Goal: Use online tool/utility: Utilize a website feature to perform a specific function

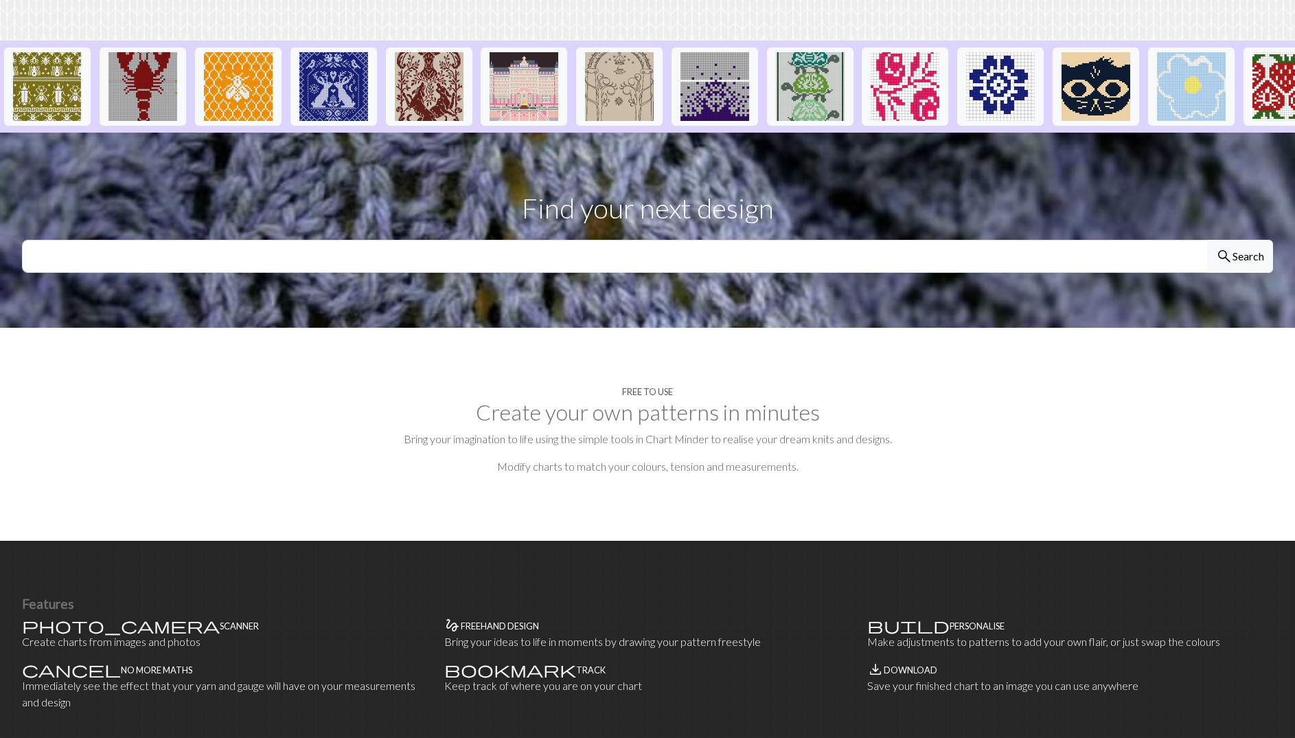
scroll to position [31, 0]
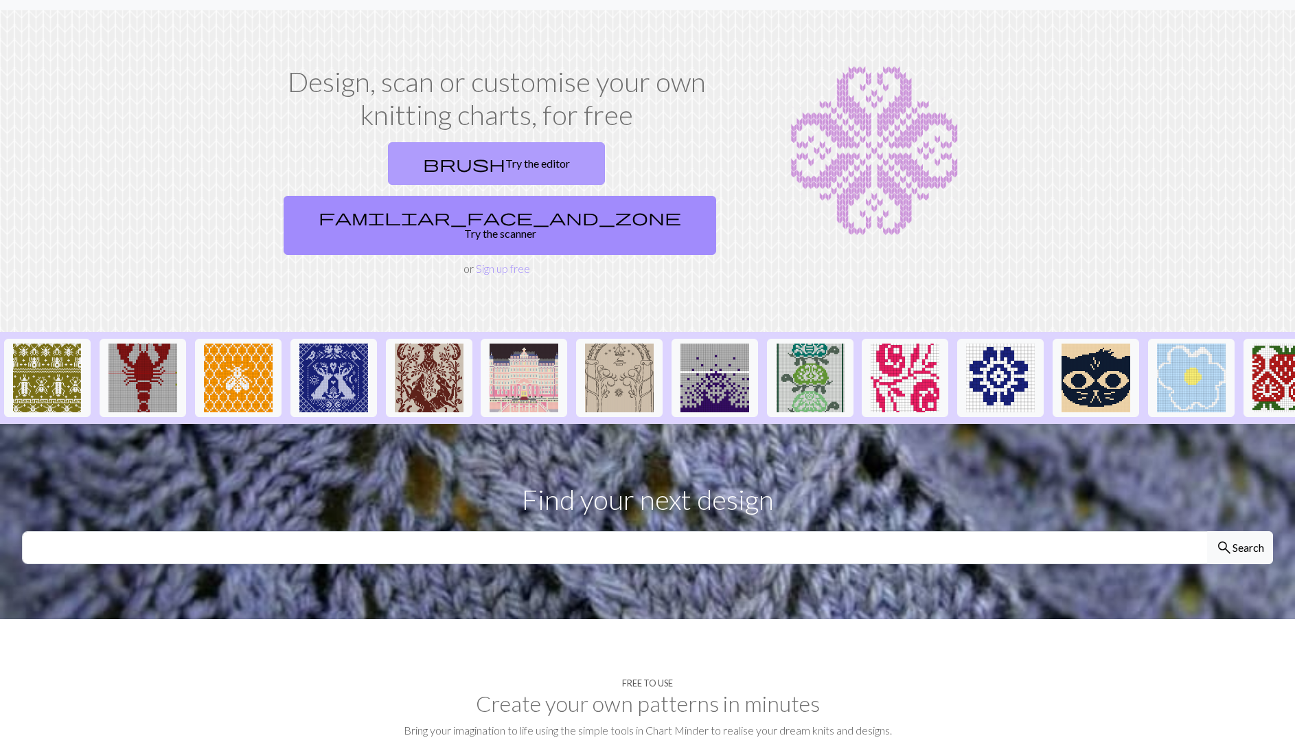
click at [388, 151] on link "brush Try the editor" at bounding box center [496, 163] width 217 height 43
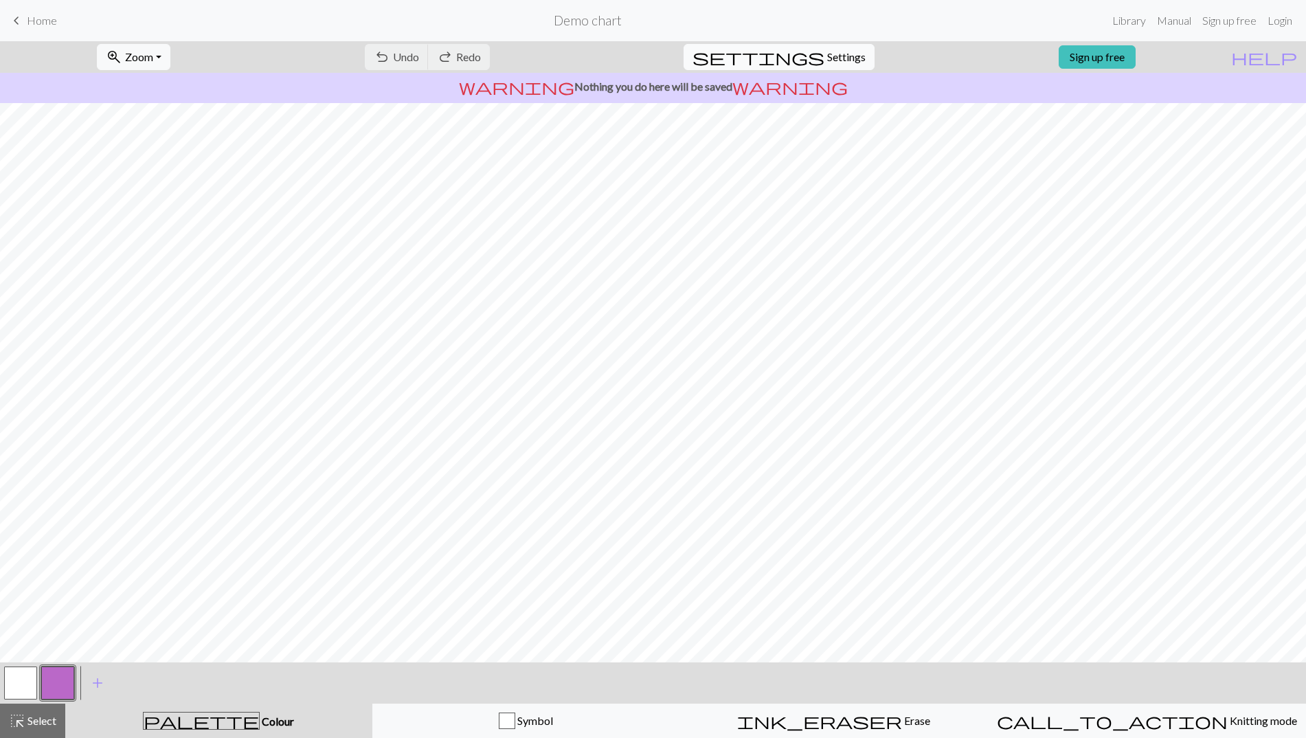
click at [830, 49] on span "Settings" at bounding box center [846, 57] width 38 height 16
select select "aran"
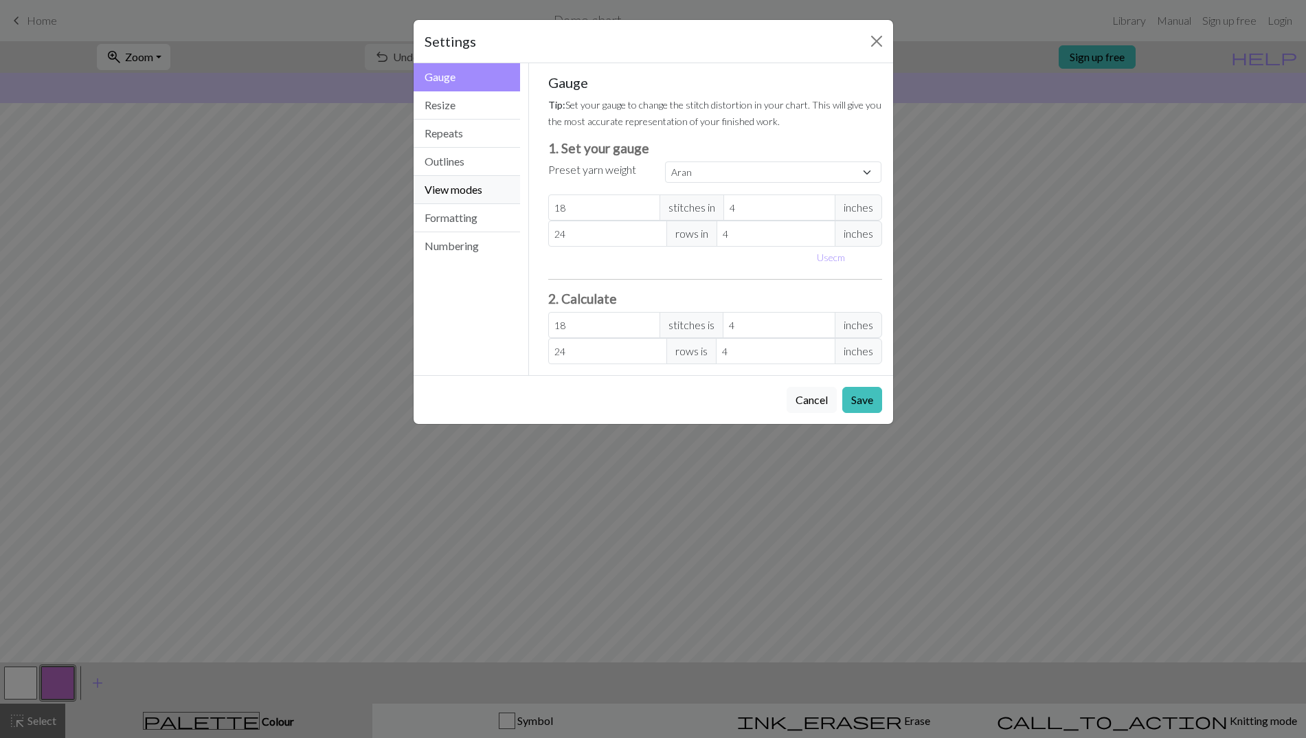
click at [502, 178] on button "View modes" at bounding box center [466, 190] width 107 height 28
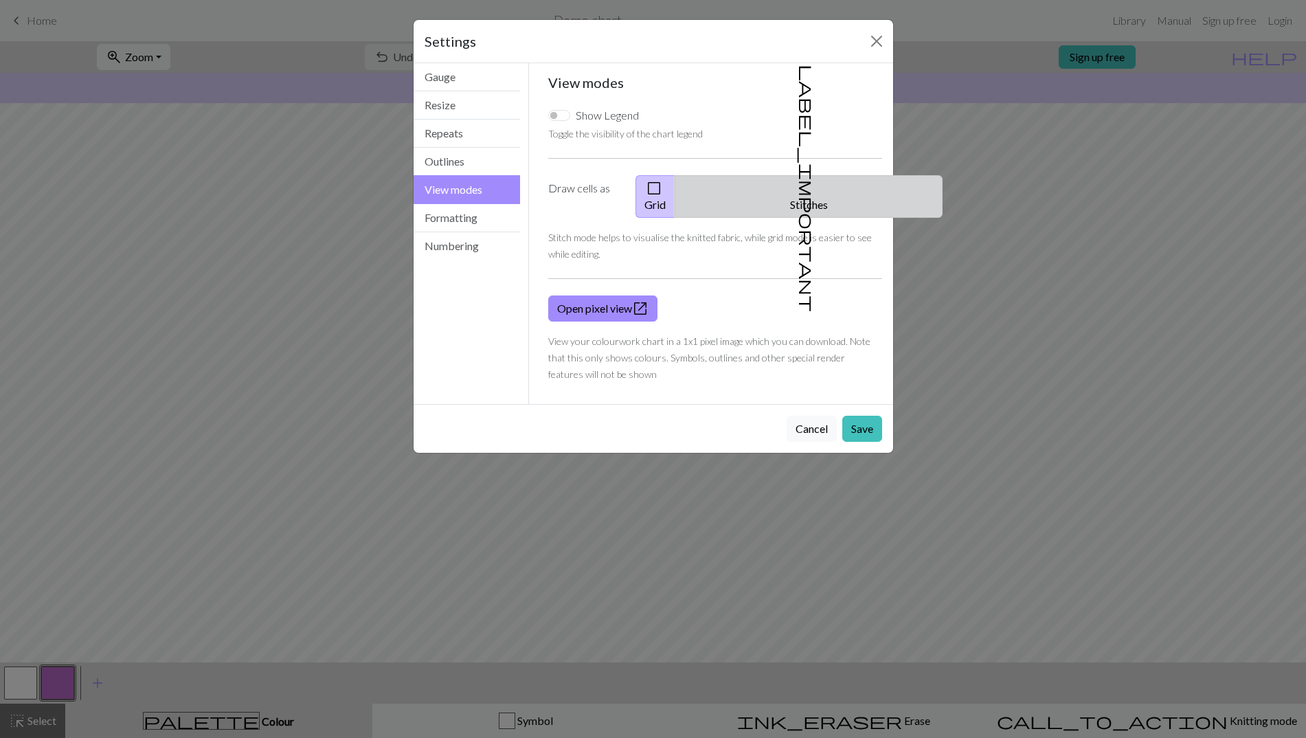
click at [800, 187] on span "label_important" at bounding box center [806, 188] width 19 height 247
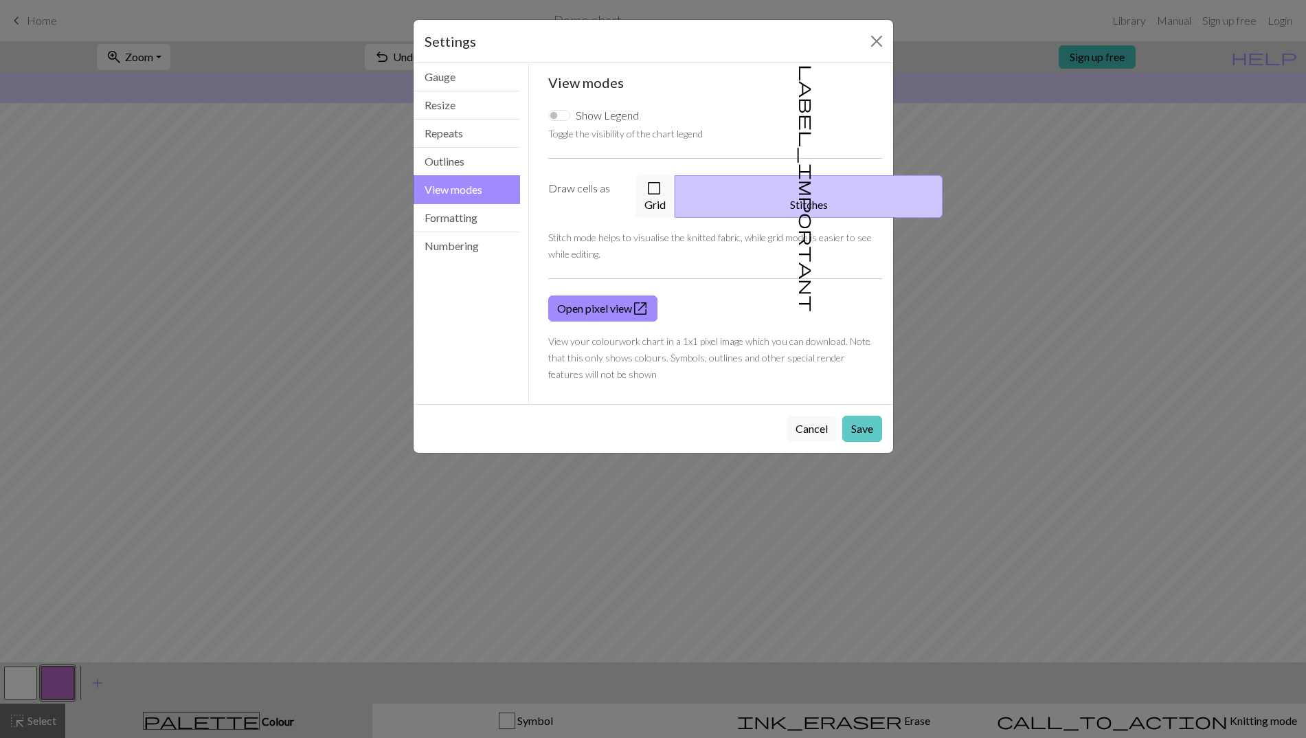
click at [856, 416] on button "Save" at bounding box center [862, 429] width 40 height 26
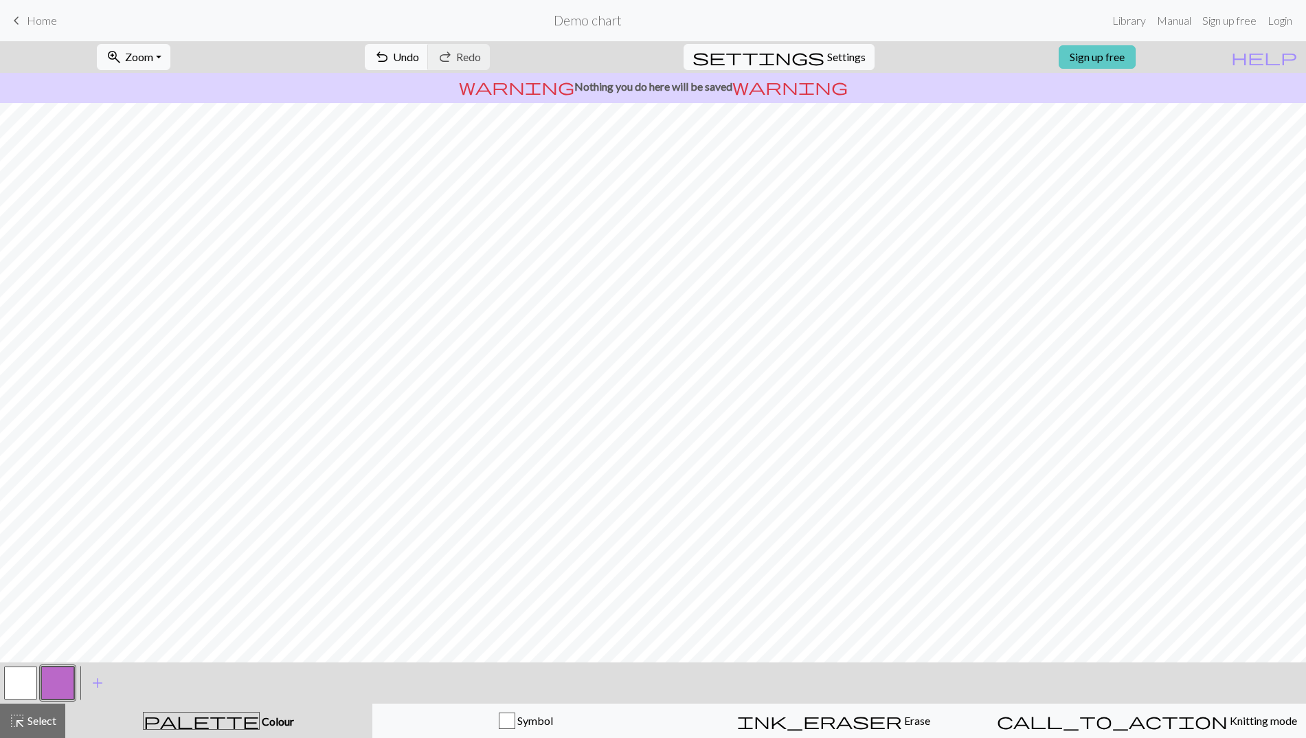
click at [1135, 52] on link "Sign up free" at bounding box center [1096, 56] width 77 height 23
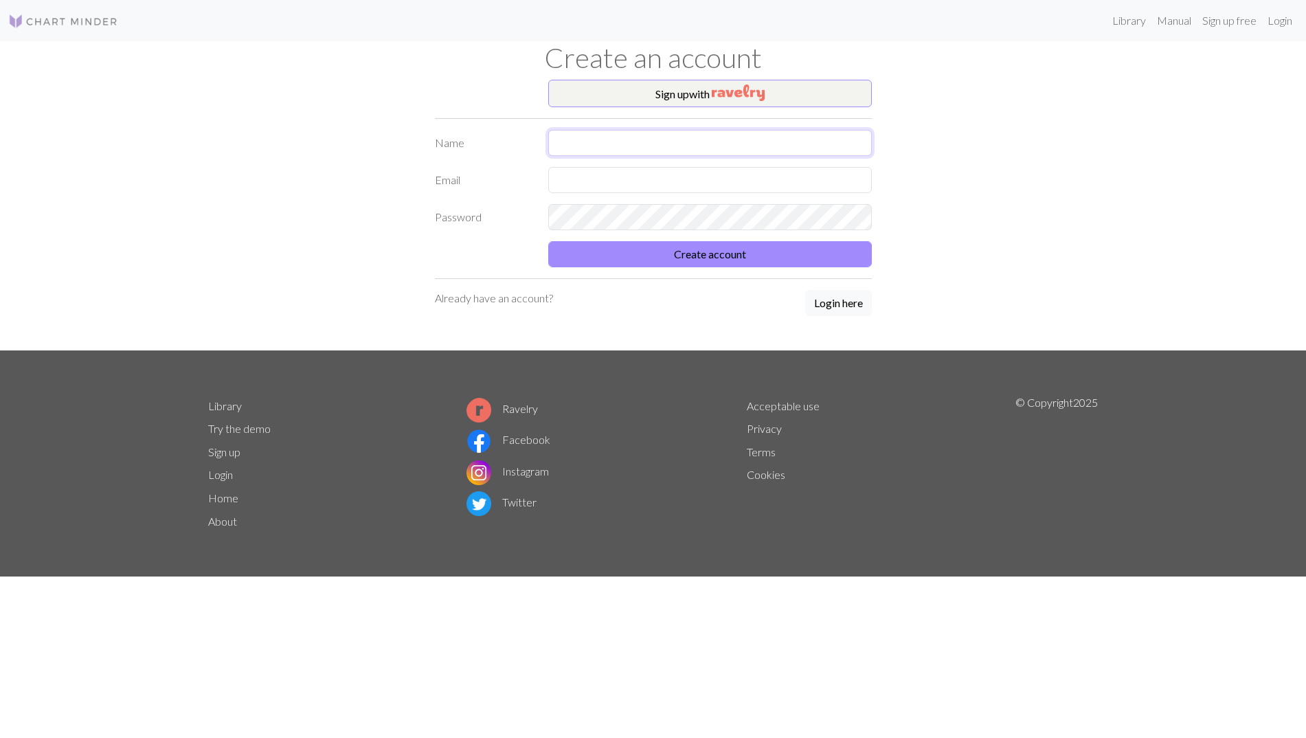
click at [799, 145] on input "text" at bounding box center [710, 143] width 324 height 26
click at [784, 98] on button "Sign up with" at bounding box center [710, 93] width 324 height 27
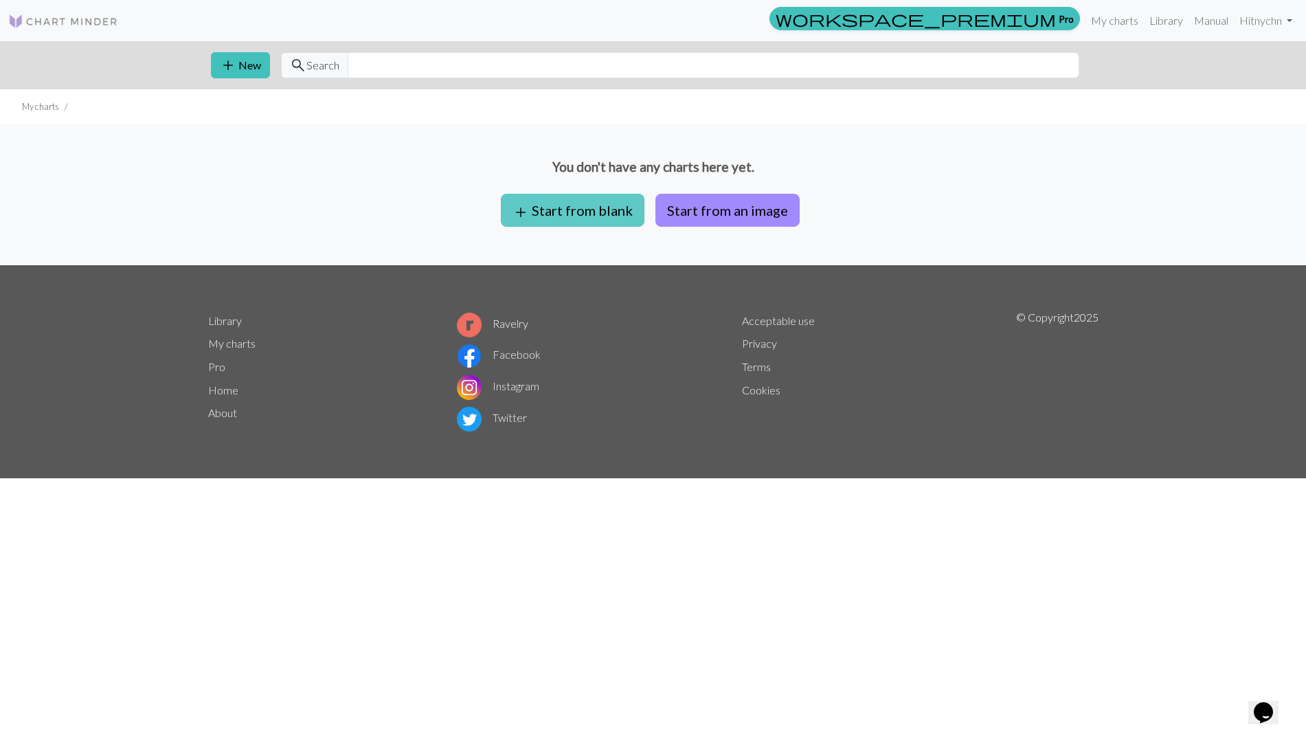
click at [576, 207] on button "add Start from blank" at bounding box center [573, 210] width 144 height 33
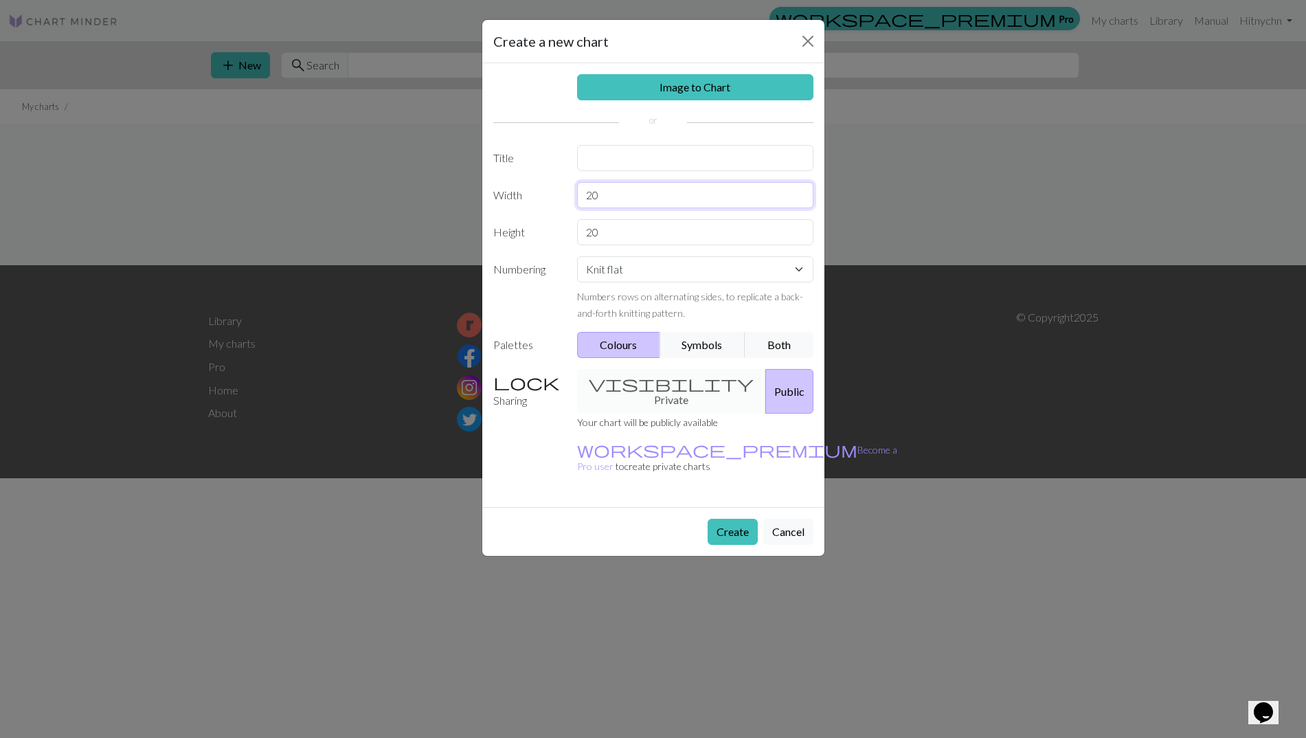
drag, startPoint x: 622, startPoint y: 199, endPoint x: 574, endPoint y: 197, distance: 48.1
click at [574, 197] on div "20" at bounding box center [695, 195] width 253 height 26
type input "60"
drag, startPoint x: 606, startPoint y: 230, endPoint x: 582, endPoint y: 227, distance: 24.2
click at [582, 227] on input "20" at bounding box center [695, 232] width 236 height 26
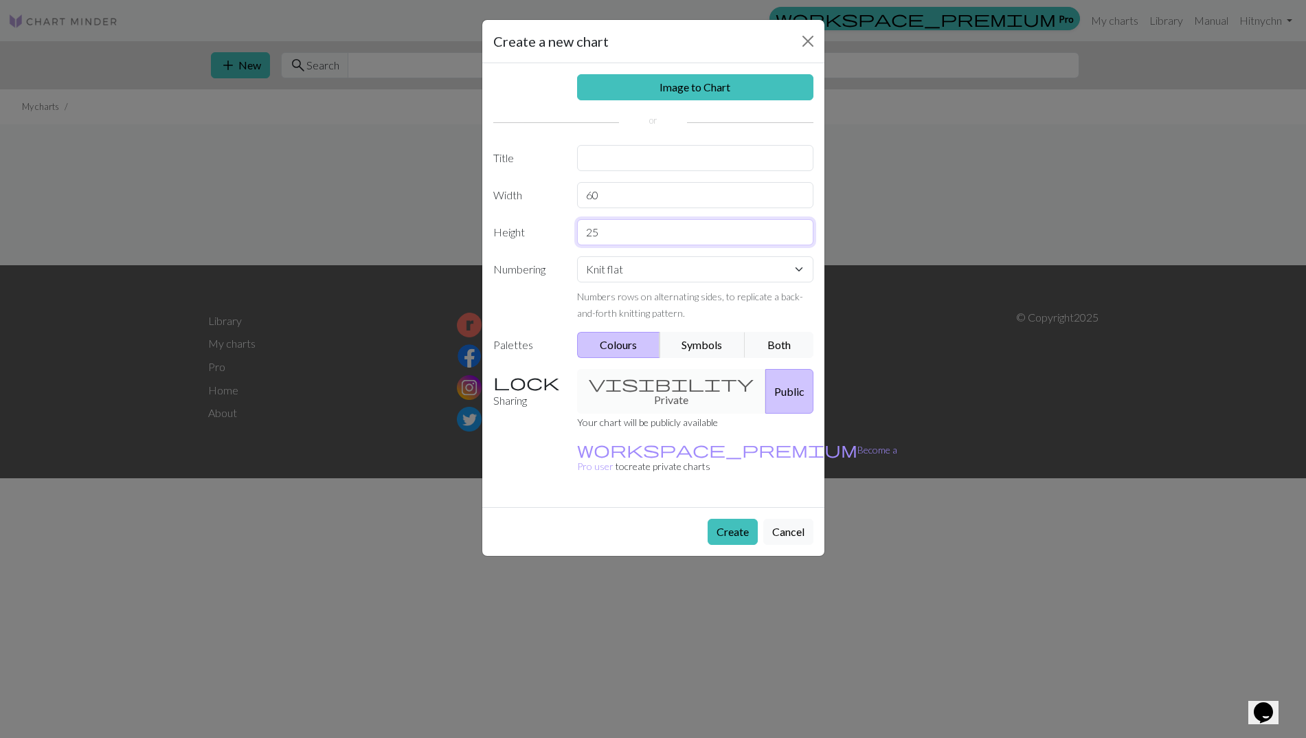
type input "25"
click at [600, 153] on input "text" at bounding box center [695, 158] width 236 height 26
type input "rob"
click at [746, 267] on select "Knit flat Knit in the round Lace knitting Cross stitch" at bounding box center [695, 269] width 236 height 26
click at [577, 256] on select "Knit flat Knit in the round Lace knitting Cross stitch" at bounding box center [695, 269] width 236 height 26
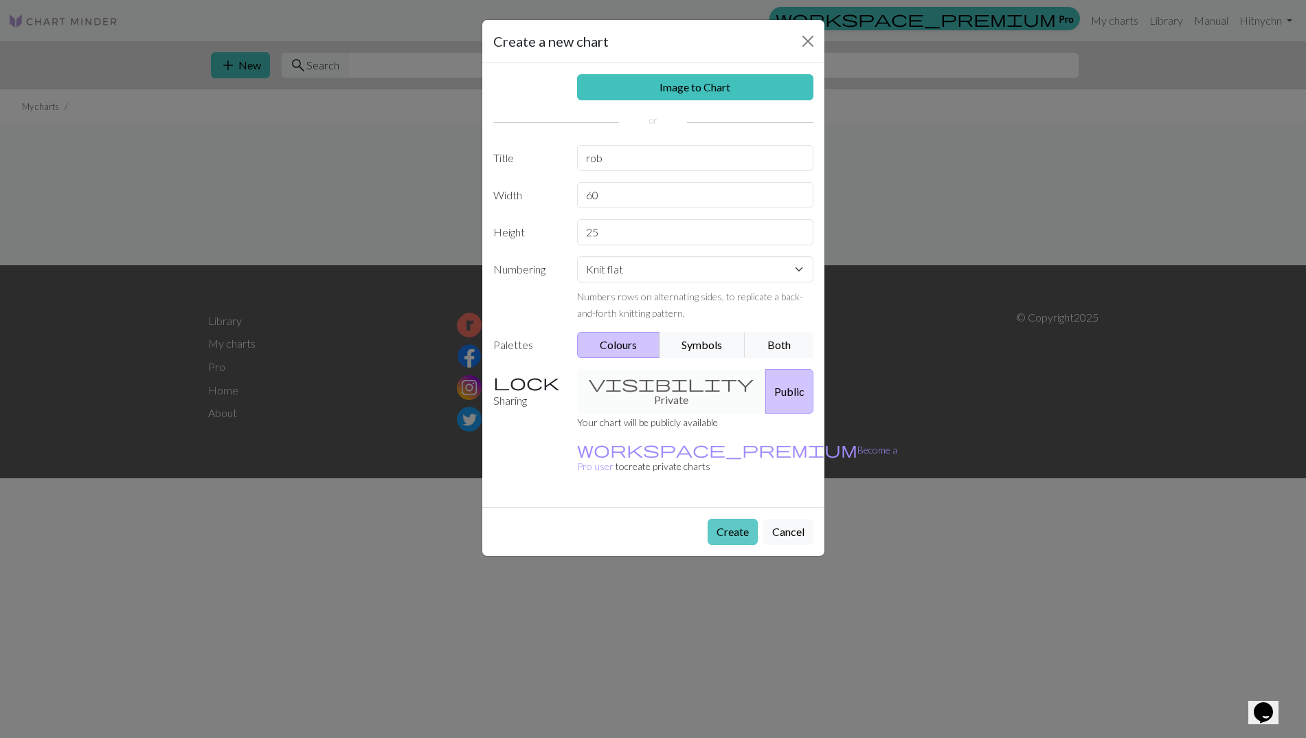
click at [717, 519] on button "Create" at bounding box center [732, 532] width 50 height 26
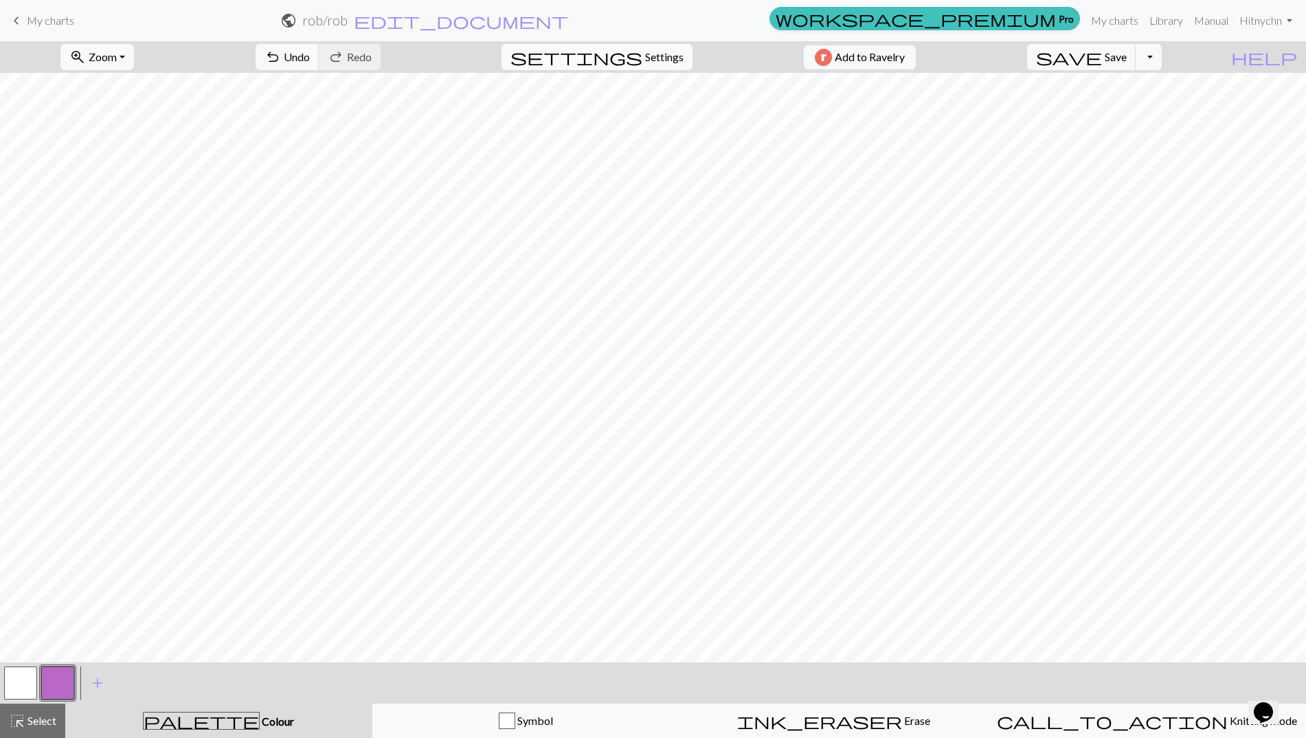
click at [670, 52] on span "Settings" at bounding box center [664, 57] width 38 height 16
select select "aran"
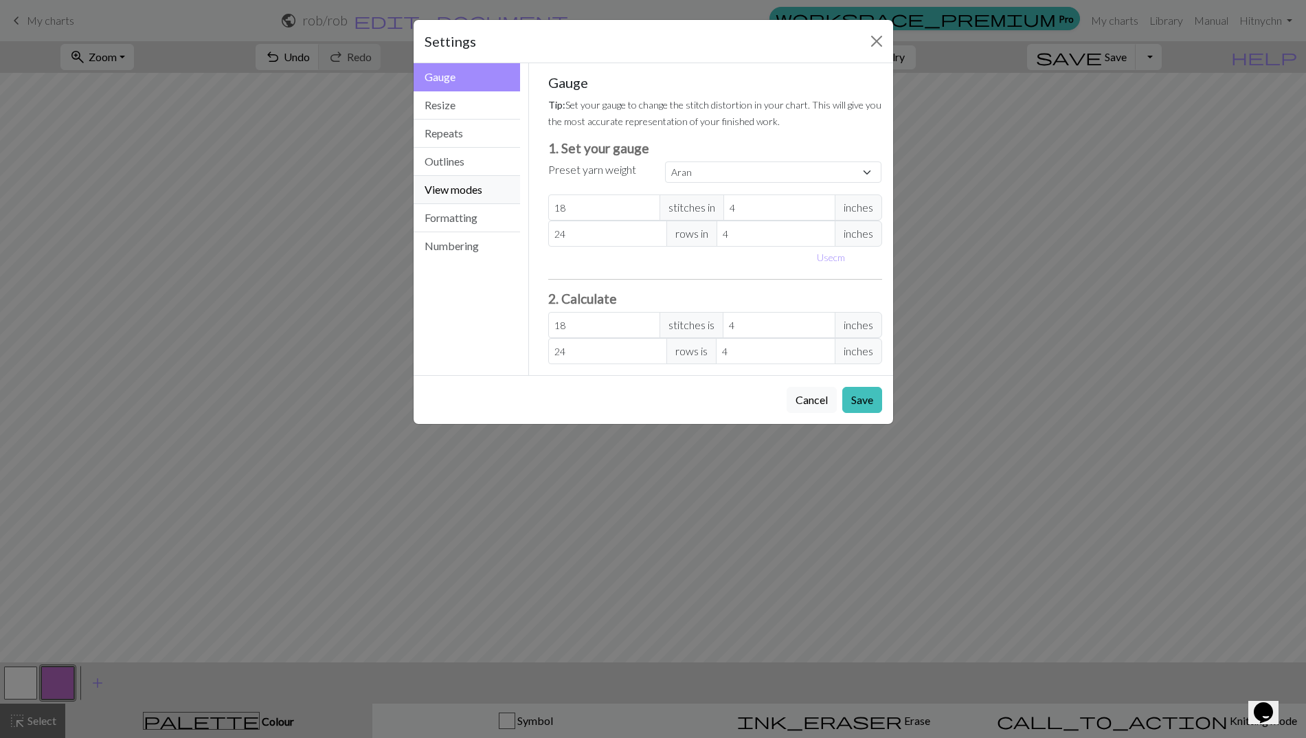
click at [485, 188] on button "View modes" at bounding box center [466, 190] width 107 height 28
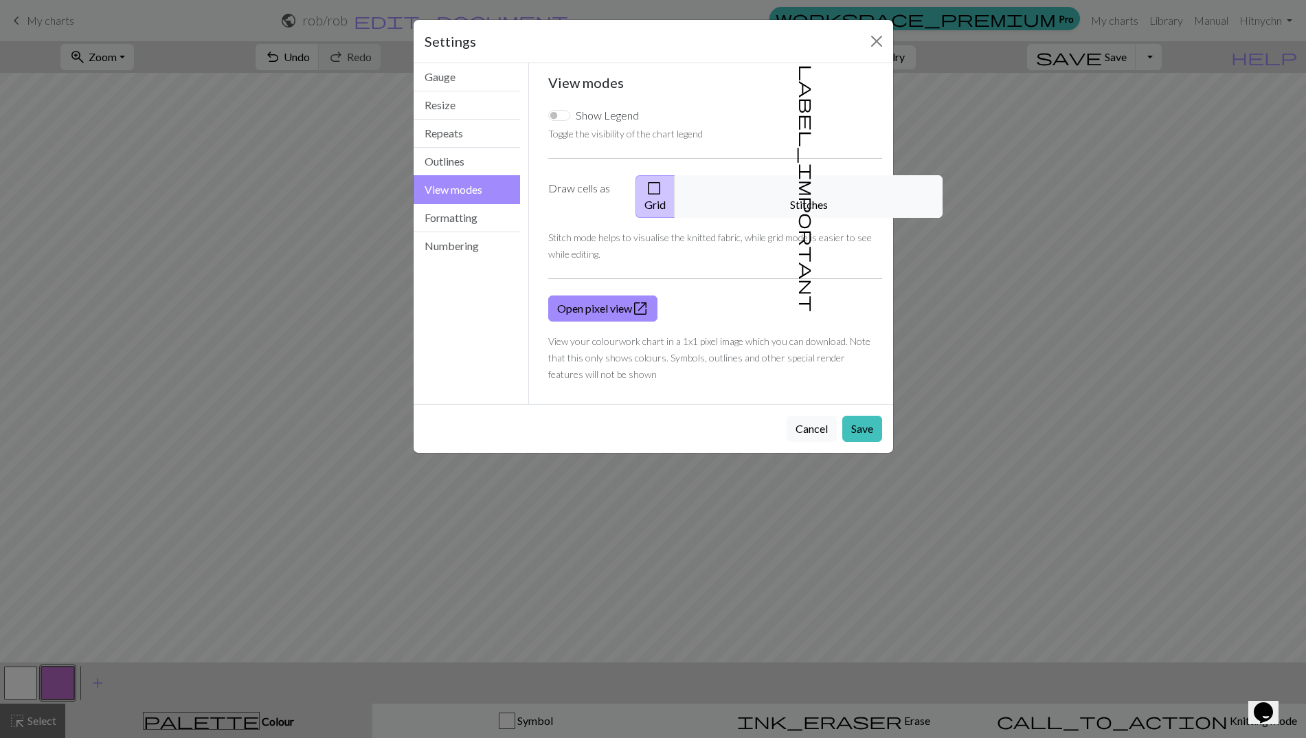
drag, startPoint x: 803, startPoint y: 198, endPoint x: 808, endPoint y: 205, distance: 8.4
click at [803, 198] on button "label_important Stitches" at bounding box center [808, 196] width 268 height 43
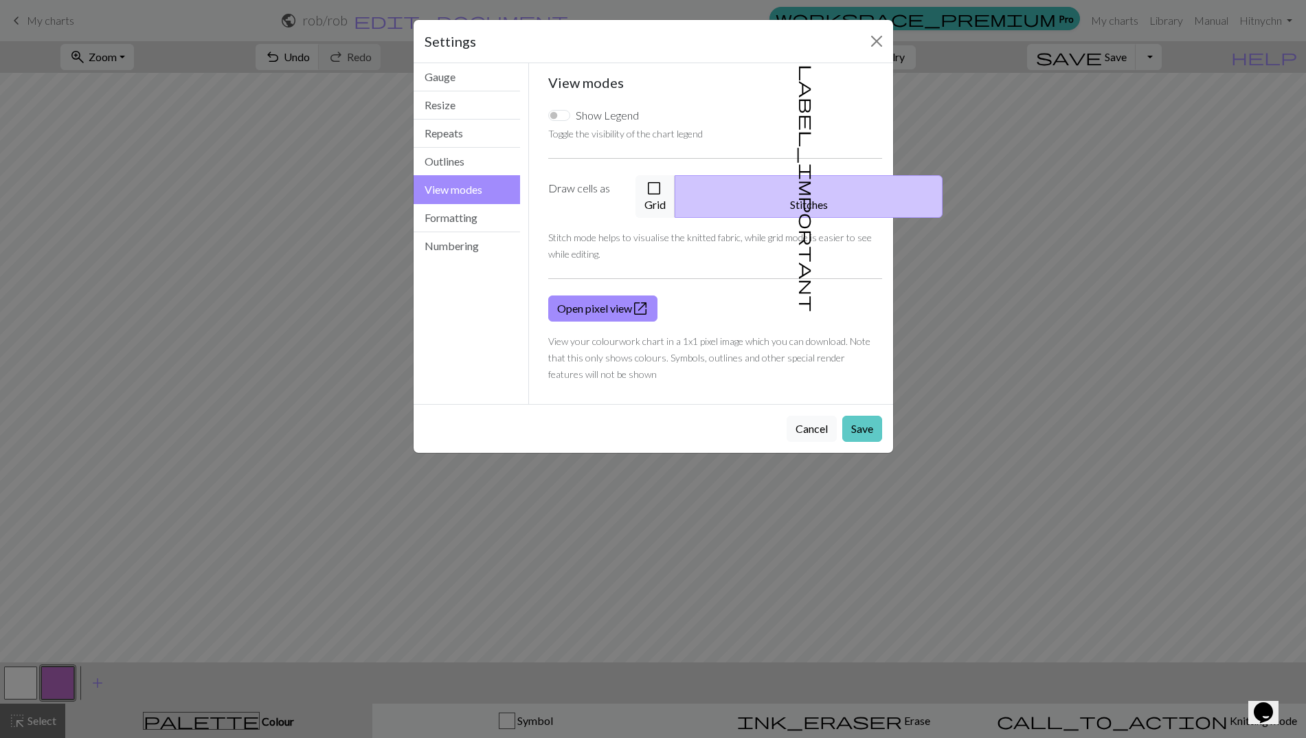
click at [871, 416] on button "Save" at bounding box center [862, 429] width 40 height 26
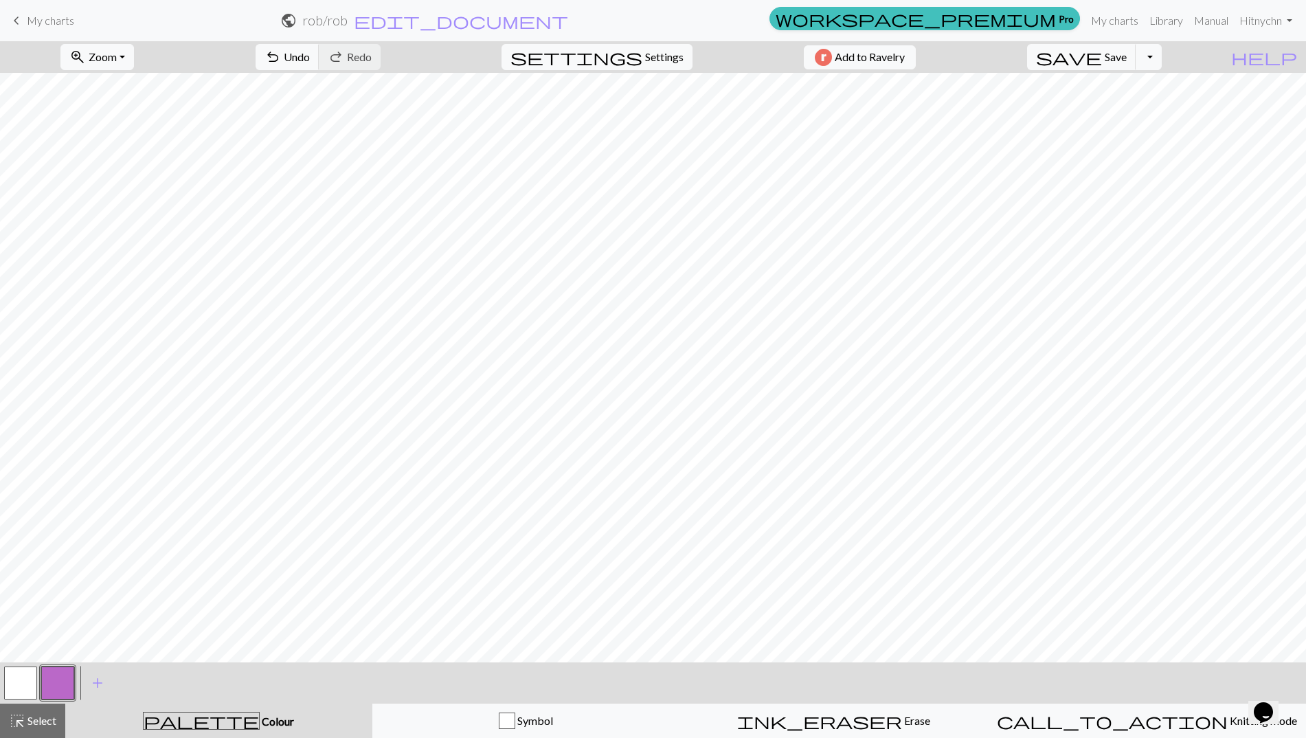
click at [13, 681] on button "button" at bounding box center [20, 682] width 33 height 33
click at [56, 685] on button "button" at bounding box center [57, 682] width 33 height 33
click at [23, 687] on button "button" at bounding box center [20, 682] width 33 height 33
click at [65, 680] on button "button" at bounding box center [57, 682] width 33 height 33
drag, startPoint x: 27, startPoint y: 679, endPoint x: 36, endPoint y: 664, distance: 18.1
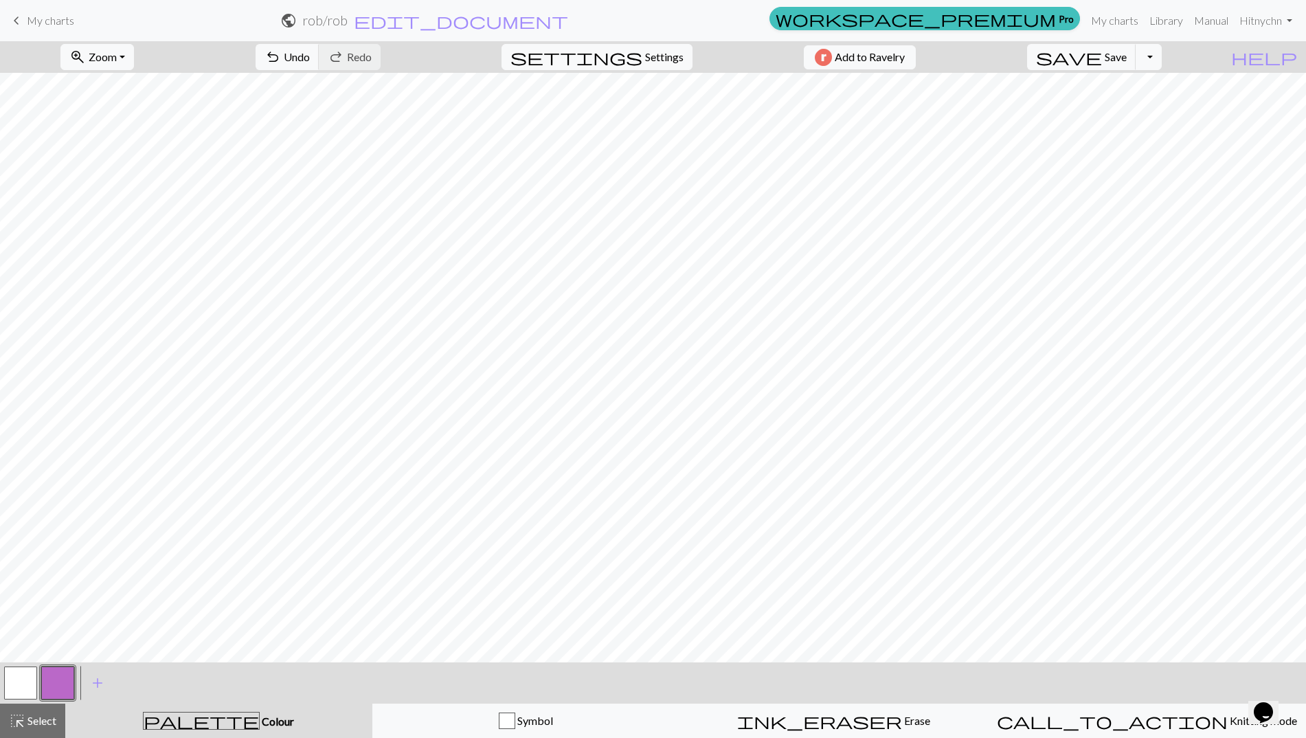
click at [28, 679] on button "button" at bounding box center [20, 682] width 33 height 33
click at [57, 682] on button "button" at bounding box center [57, 682] width 33 height 33
click at [26, 683] on button "button" at bounding box center [20, 682] width 33 height 33
click at [64, 679] on button "button" at bounding box center [57, 682] width 33 height 33
click at [14, 692] on button "button" at bounding box center [20, 682] width 33 height 33
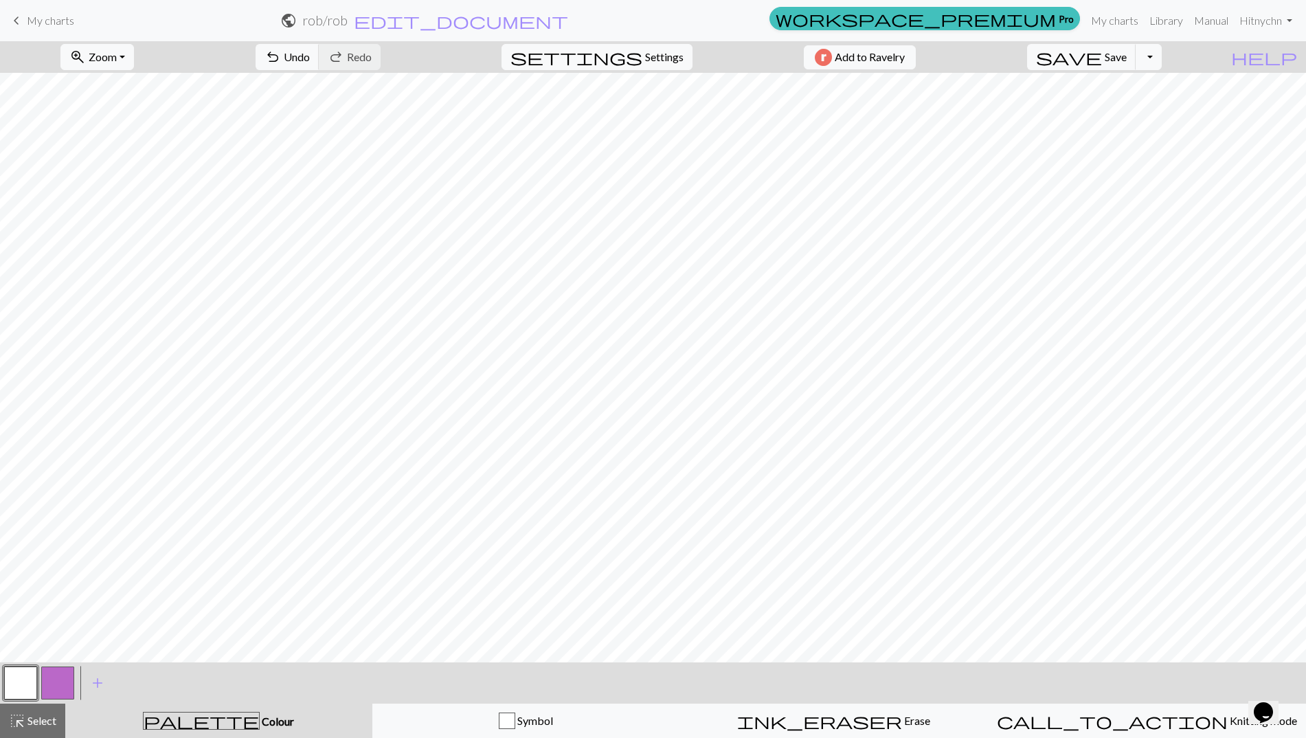
click at [62, 683] on button "button" at bounding box center [57, 682] width 33 height 33
click at [117, 62] on span "Zoom" at bounding box center [103, 56] width 28 height 13
click at [658, 60] on span "Settings" at bounding box center [664, 57] width 38 height 16
select select "aran"
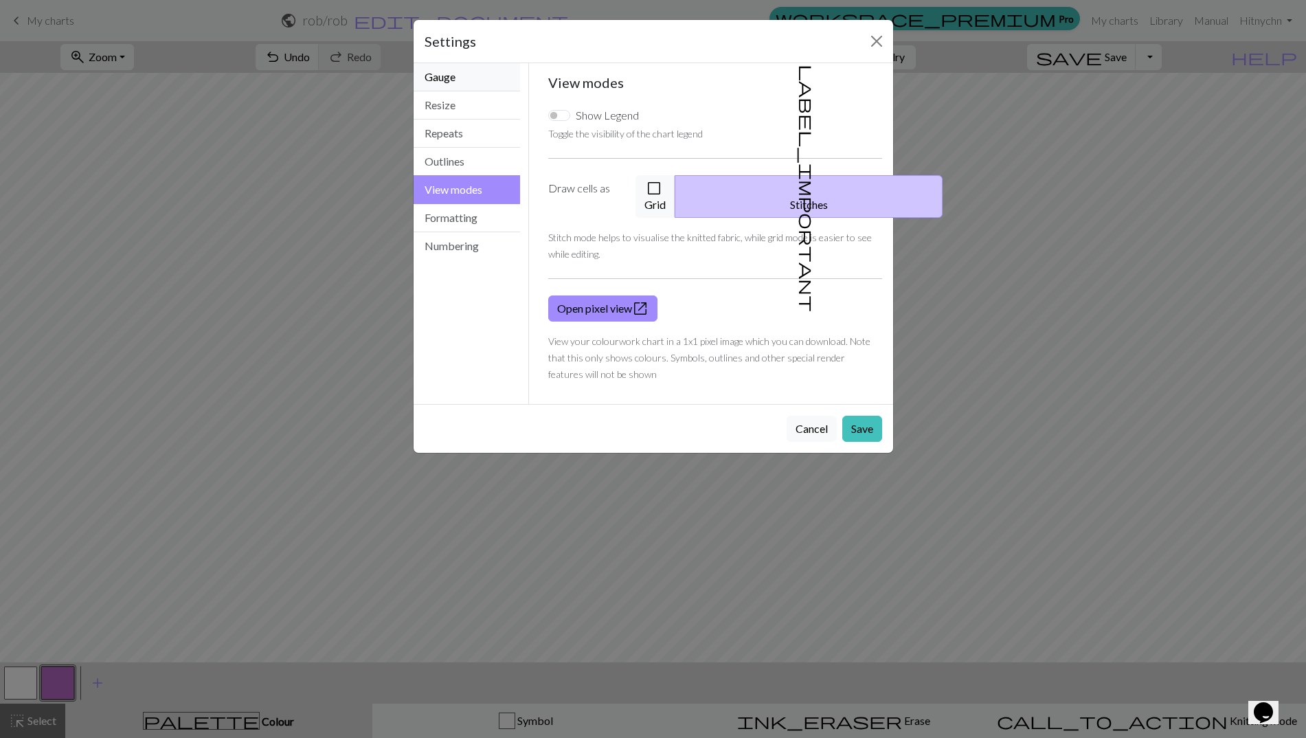
click at [473, 80] on button "Gauge" at bounding box center [466, 77] width 107 height 28
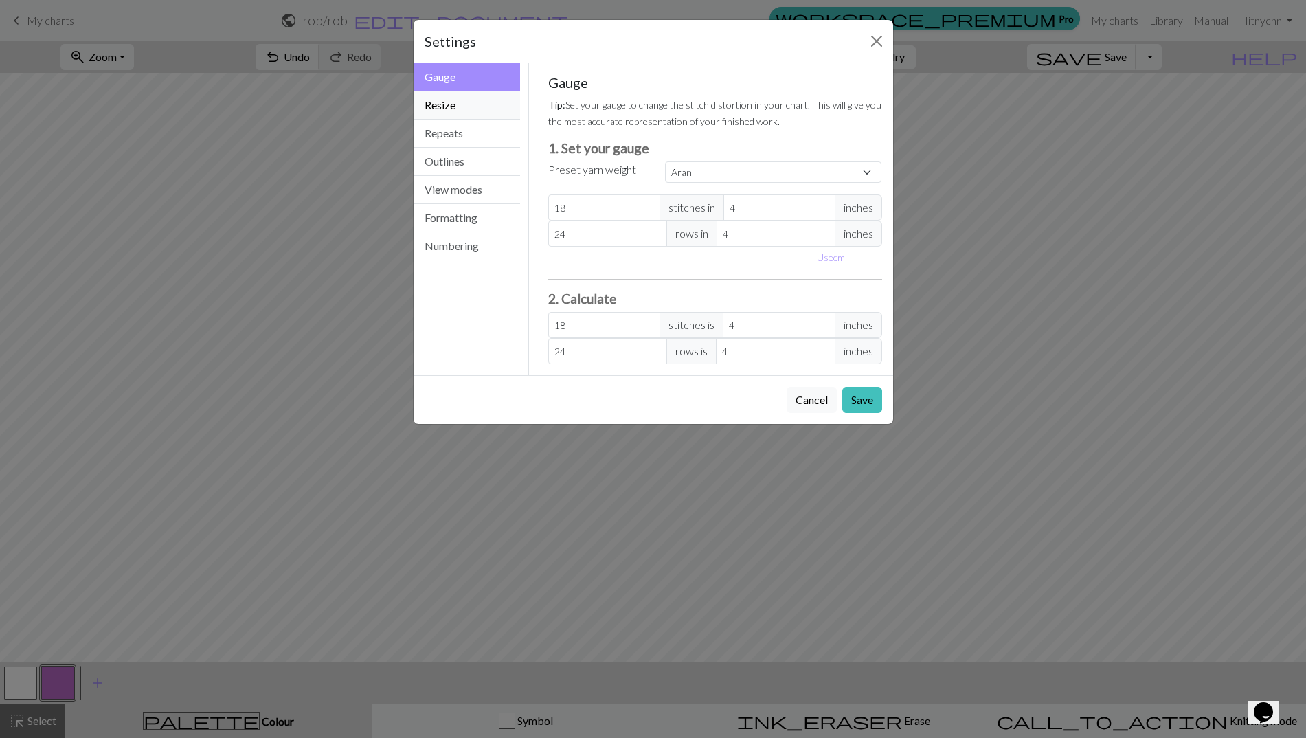
click at [474, 104] on button "Resize" at bounding box center [466, 105] width 107 height 28
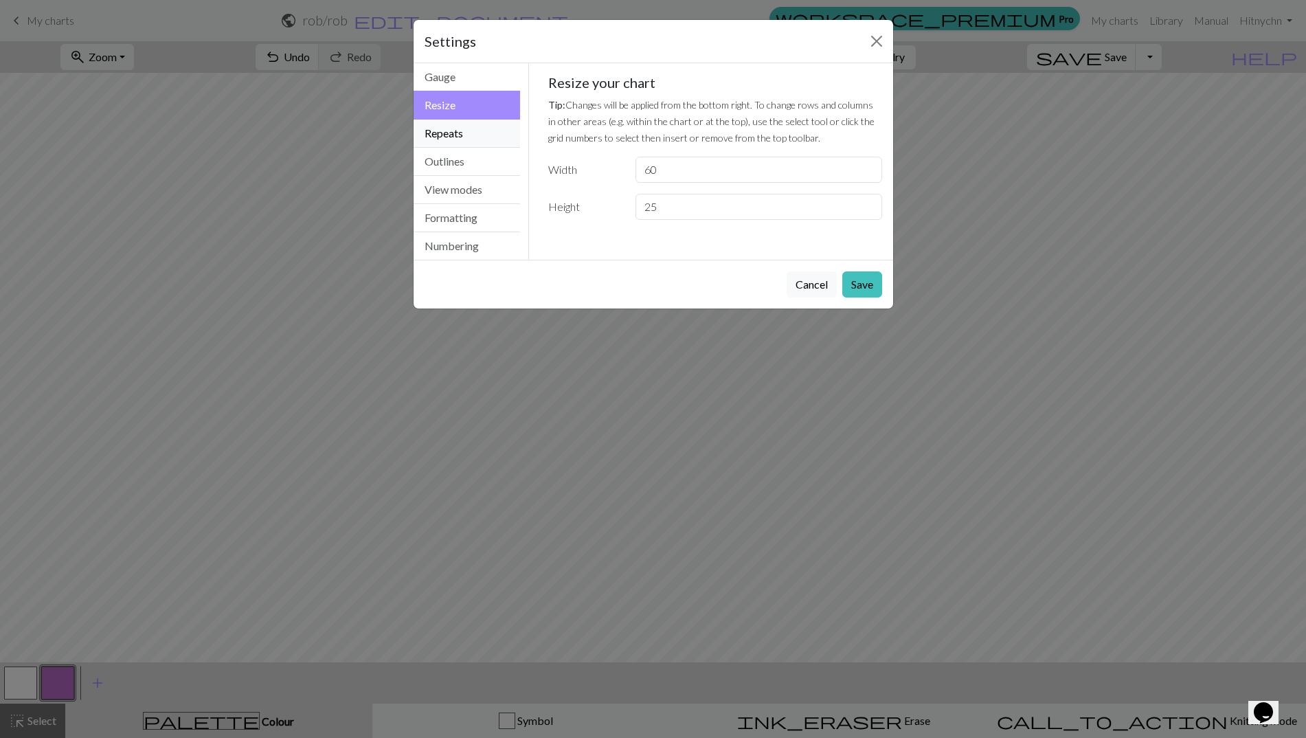
click at [473, 130] on button "Repeats" at bounding box center [466, 134] width 107 height 28
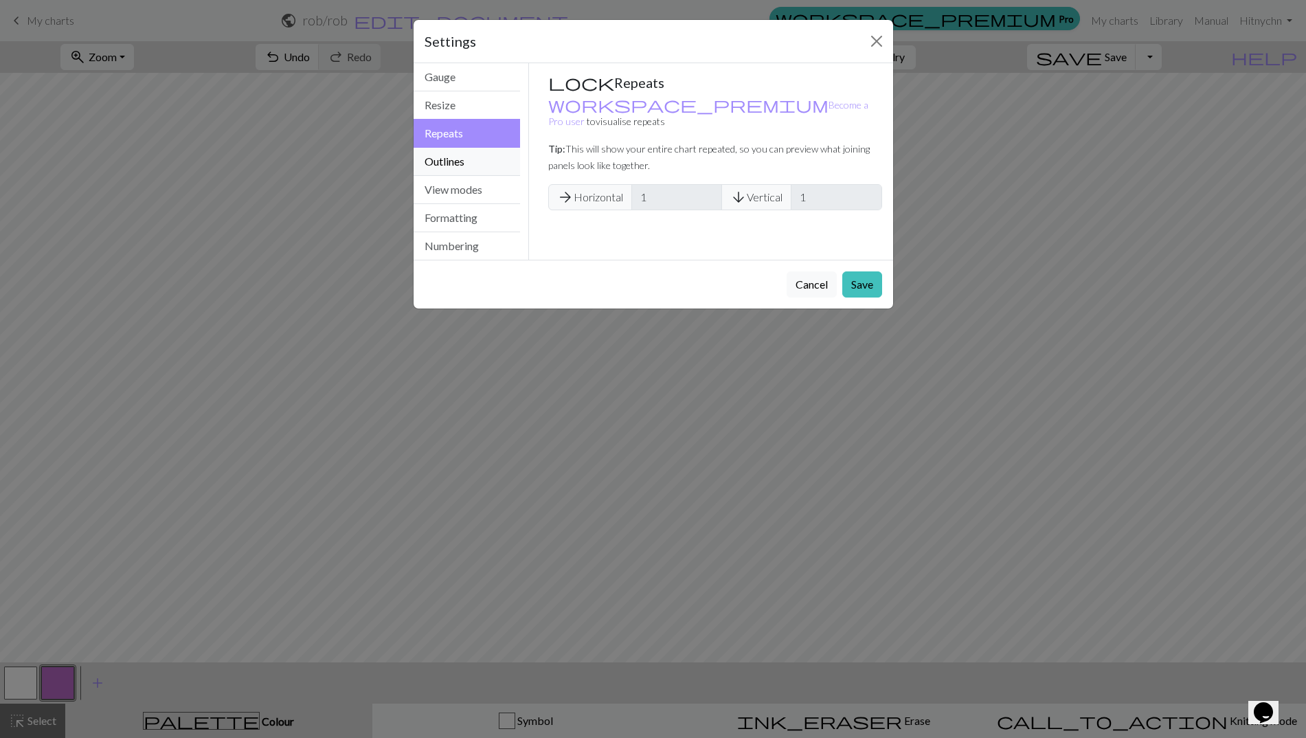
click at [479, 155] on button "Outlines" at bounding box center [466, 162] width 107 height 28
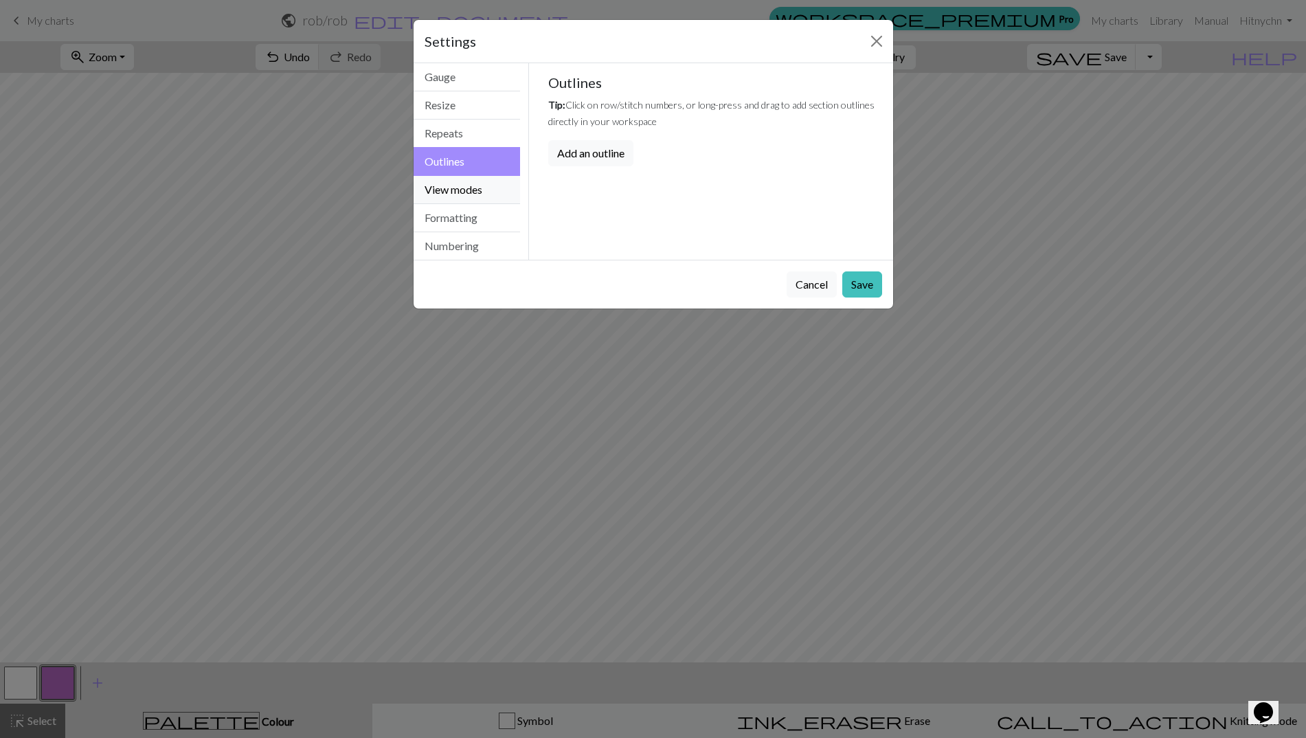
click at [481, 181] on button "View modes" at bounding box center [466, 190] width 107 height 28
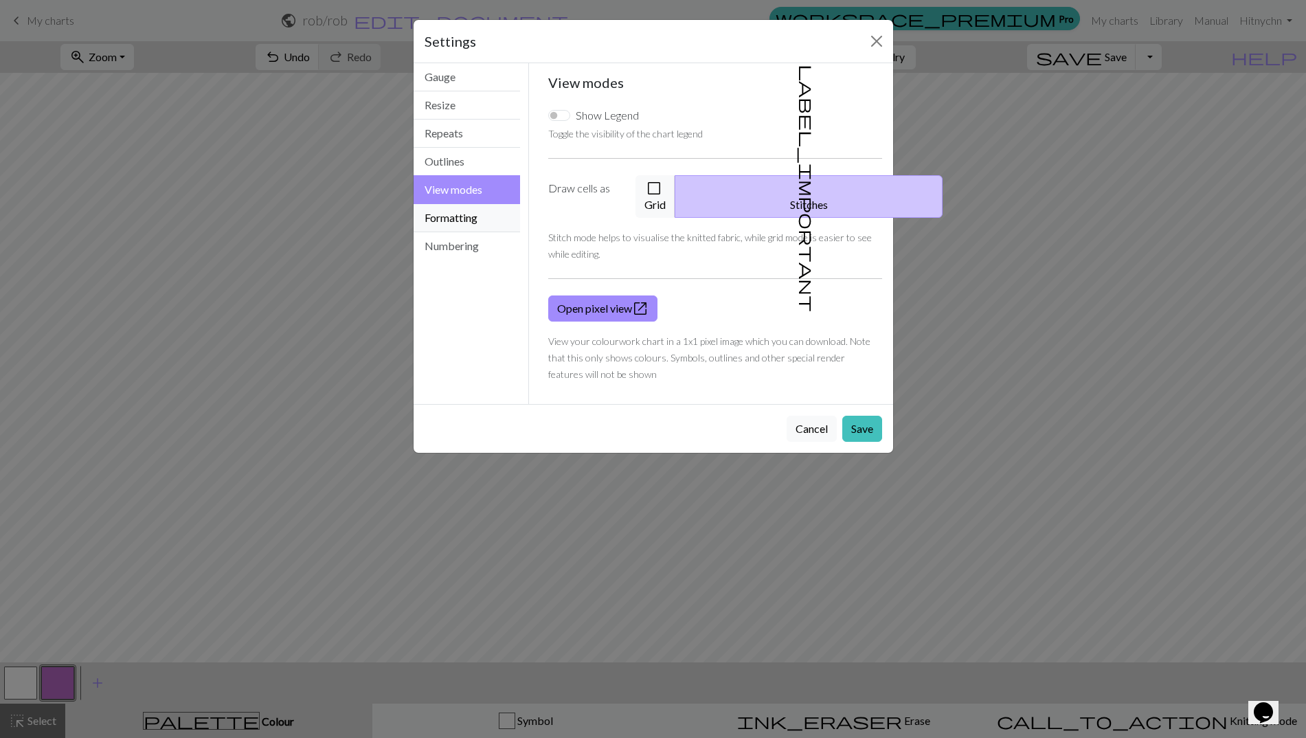
click at [490, 207] on button "Formatting" at bounding box center [466, 218] width 107 height 28
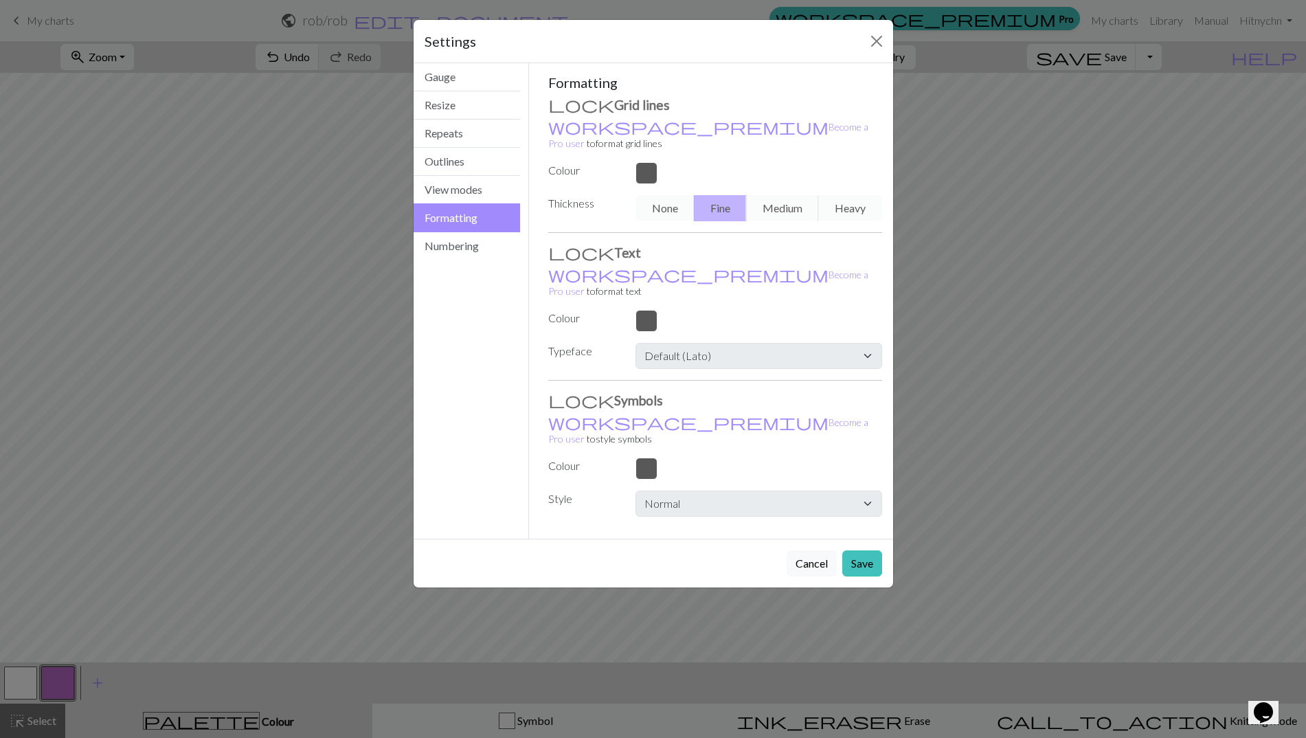
click at [477, 260] on div "Gauge Resize Repeats Outlines View modes Formatting Numbering" at bounding box center [467, 300] width 124 height 475
click at [479, 251] on button "Numbering" at bounding box center [466, 245] width 107 height 27
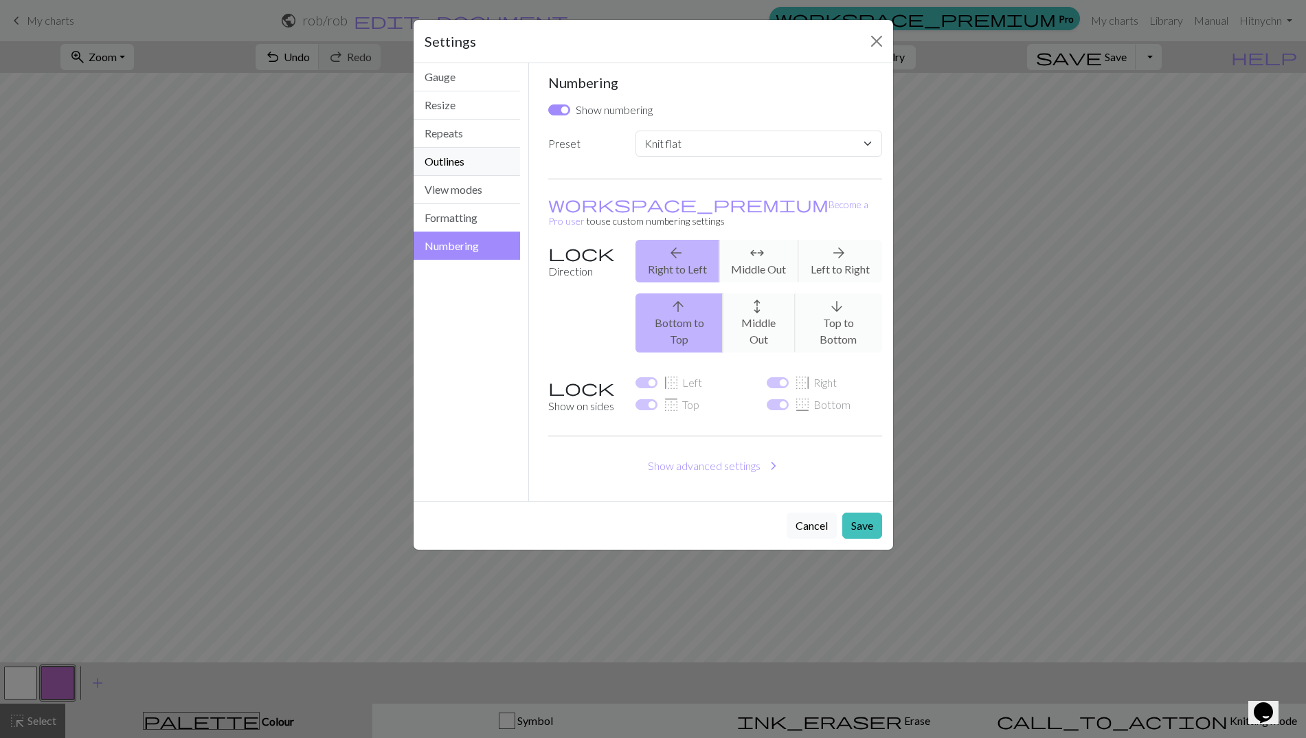
click at [483, 168] on button "Outlines" at bounding box center [466, 162] width 107 height 28
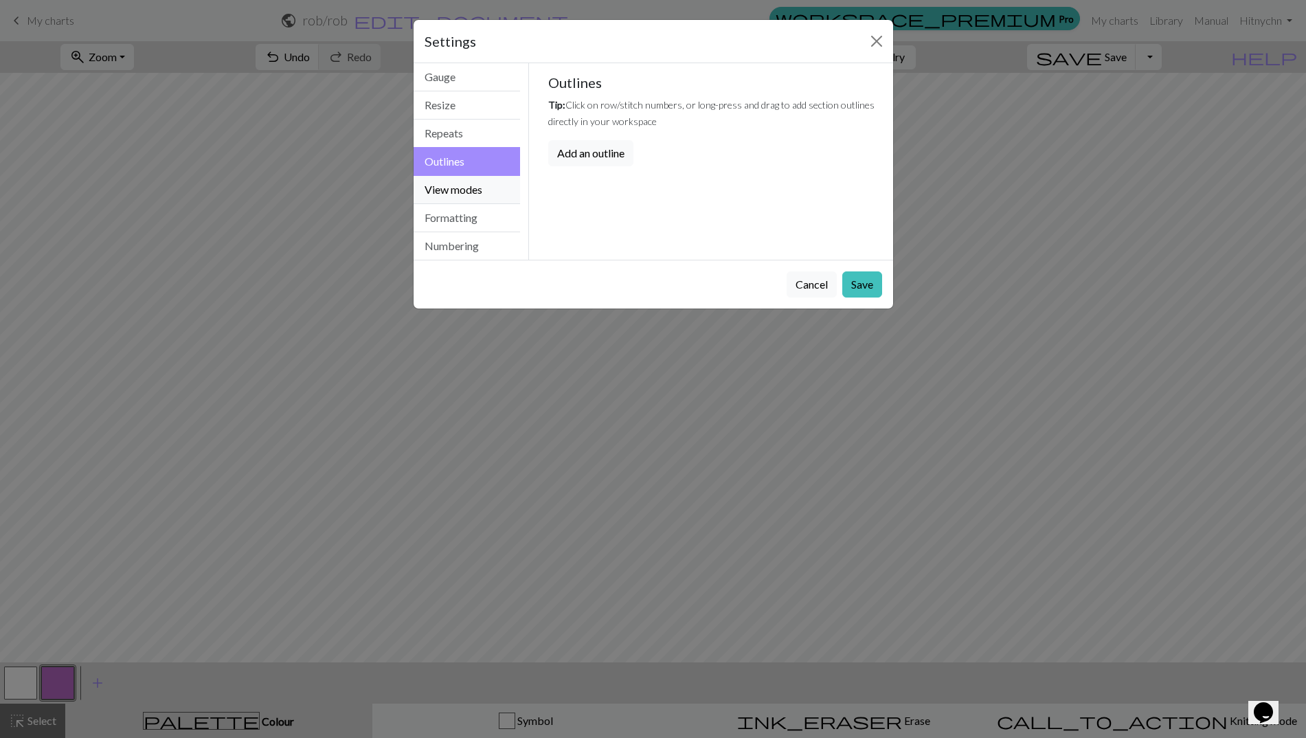
click at [483, 185] on button "View modes" at bounding box center [466, 190] width 107 height 28
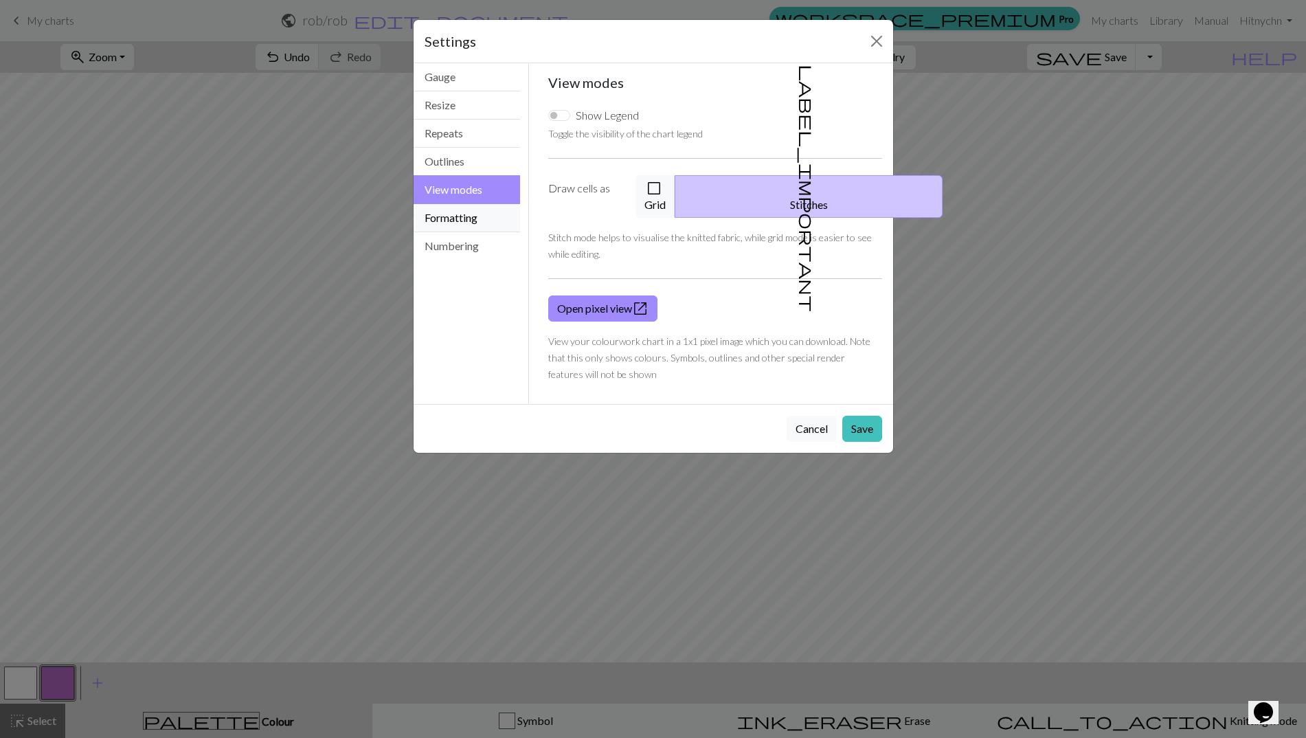
click at [487, 216] on button "Formatting" at bounding box center [466, 218] width 107 height 28
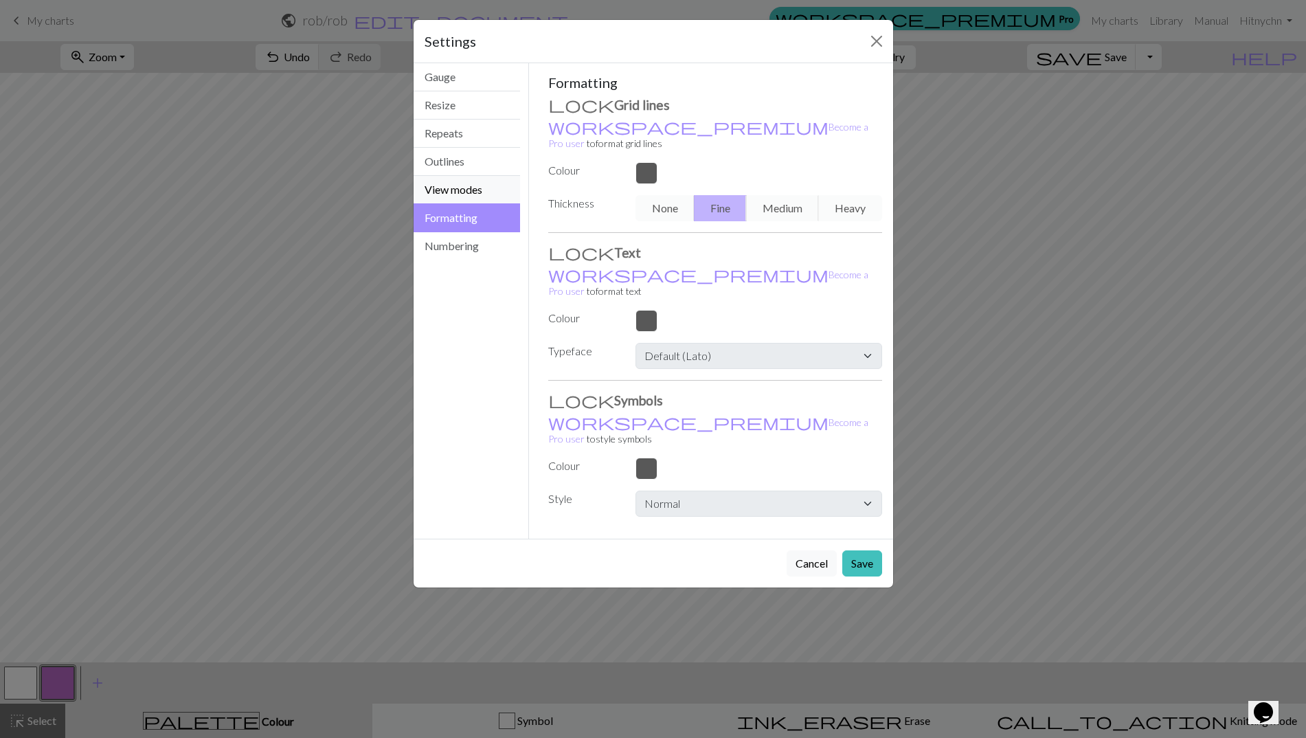
click at [488, 190] on button "View modes" at bounding box center [466, 190] width 107 height 28
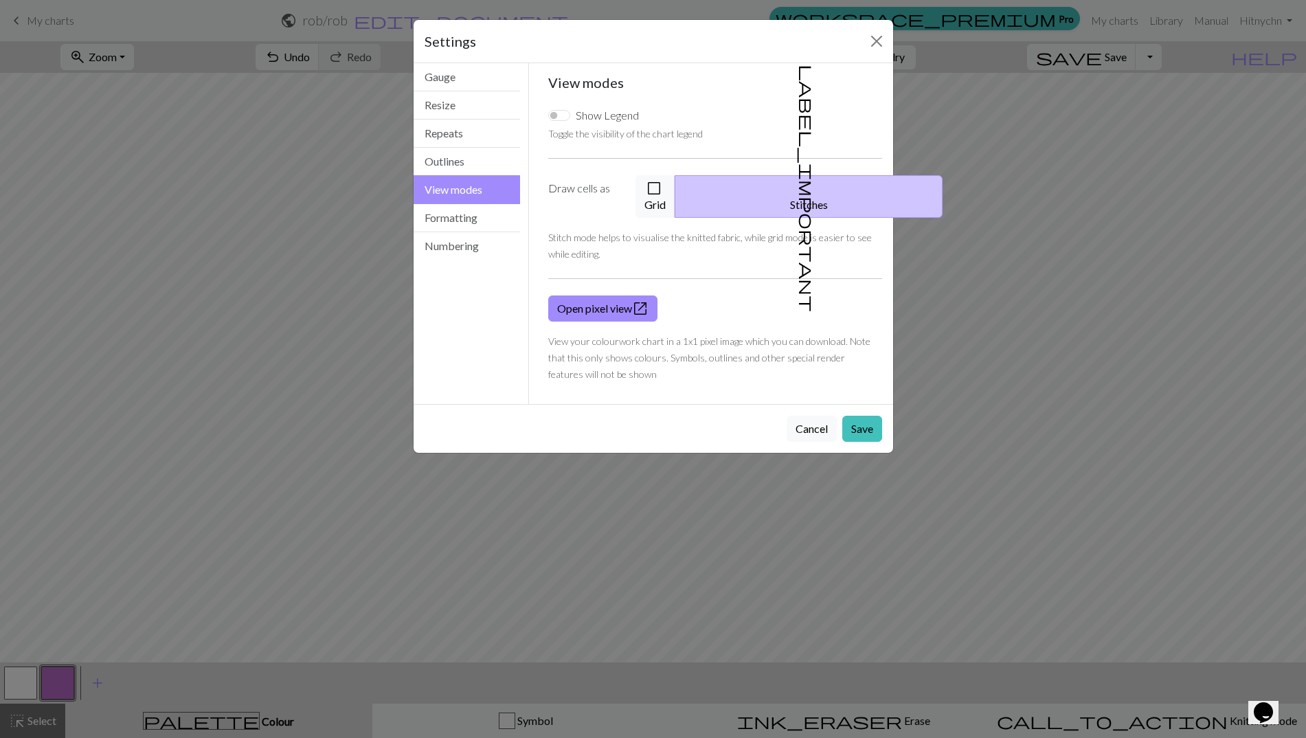
drag, startPoint x: 680, startPoint y: 191, endPoint x: 776, endPoint y: 283, distance: 133.1
click at [662, 191] on span "check_box_outline_blank" at bounding box center [654, 188] width 16 height 19
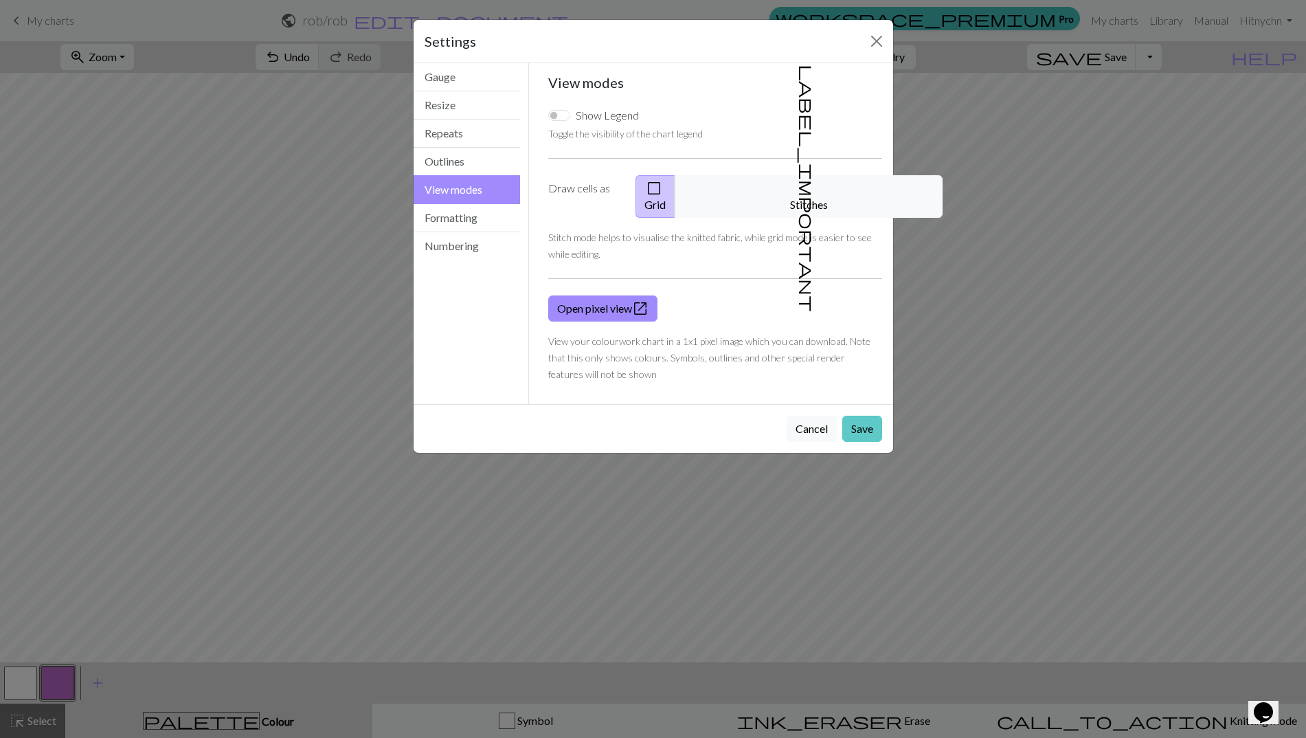
click at [854, 416] on button "Save" at bounding box center [862, 429] width 40 height 26
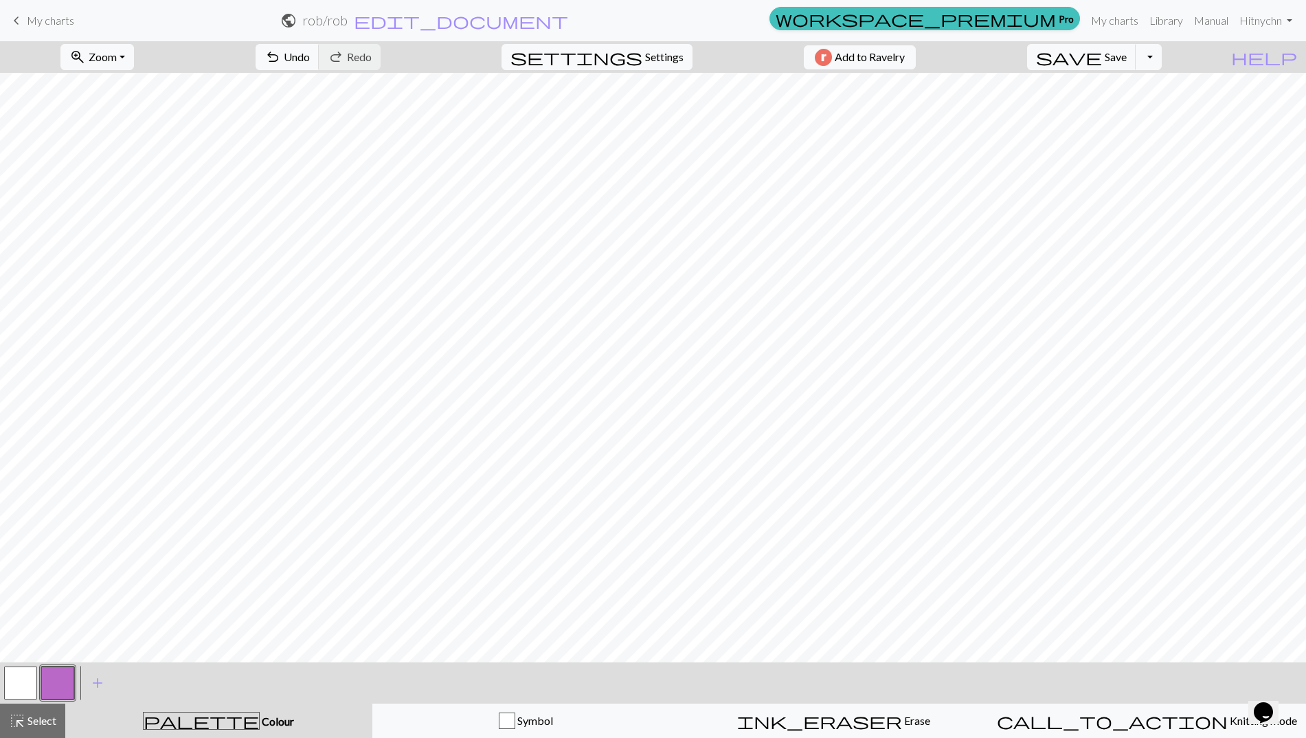
click at [25, 681] on button "button" at bounding box center [20, 682] width 33 height 33
drag, startPoint x: 56, startPoint y: 684, endPoint x: 93, endPoint y: 664, distance: 42.1
click at [57, 684] on button "button" at bounding box center [57, 682] width 33 height 33
drag, startPoint x: 19, startPoint y: 689, endPoint x: 105, endPoint y: 664, distance: 89.3
click at [19, 689] on button "button" at bounding box center [20, 682] width 33 height 33
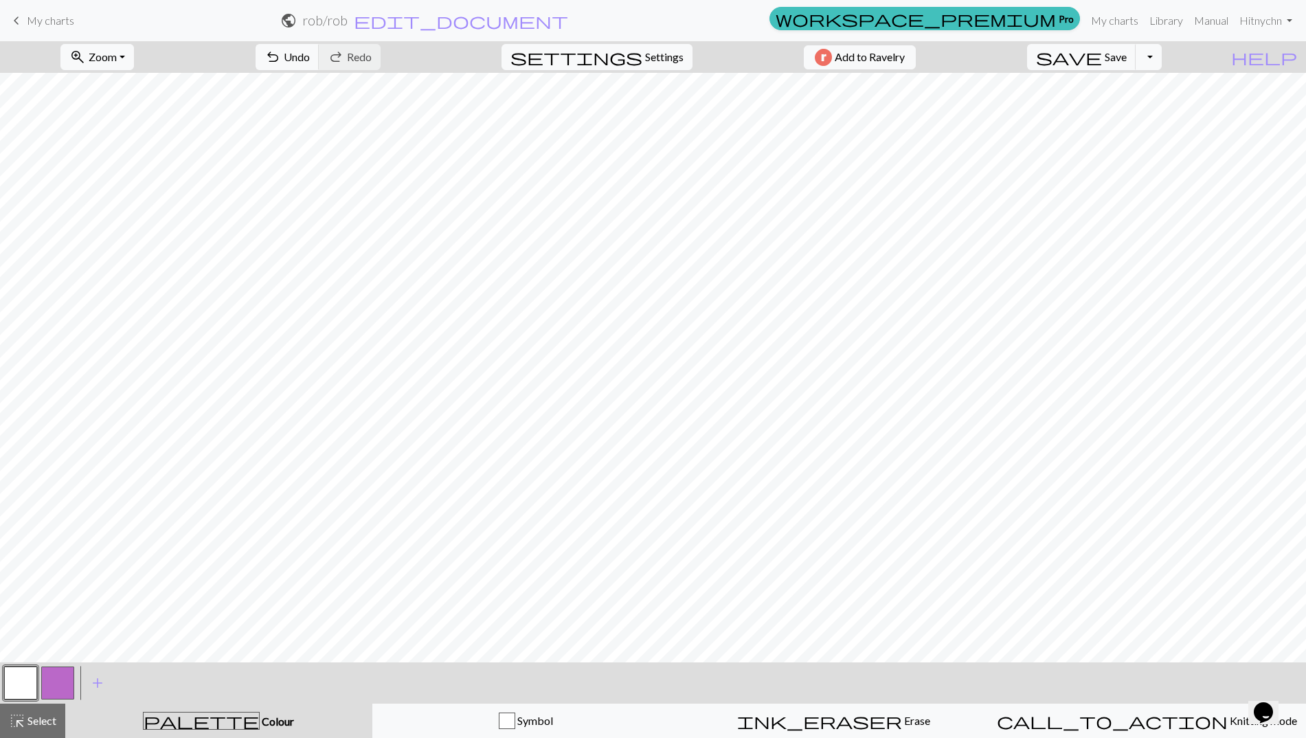
click at [65, 684] on button "button" at bounding box center [57, 682] width 33 height 33
click at [14, 686] on button "button" at bounding box center [20, 682] width 33 height 33
click at [65, 672] on button "button" at bounding box center [57, 682] width 33 height 33
drag, startPoint x: 30, startPoint y: 683, endPoint x: 59, endPoint y: 666, distance: 34.2
click at [30, 683] on button "button" at bounding box center [20, 682] width 33 height 33
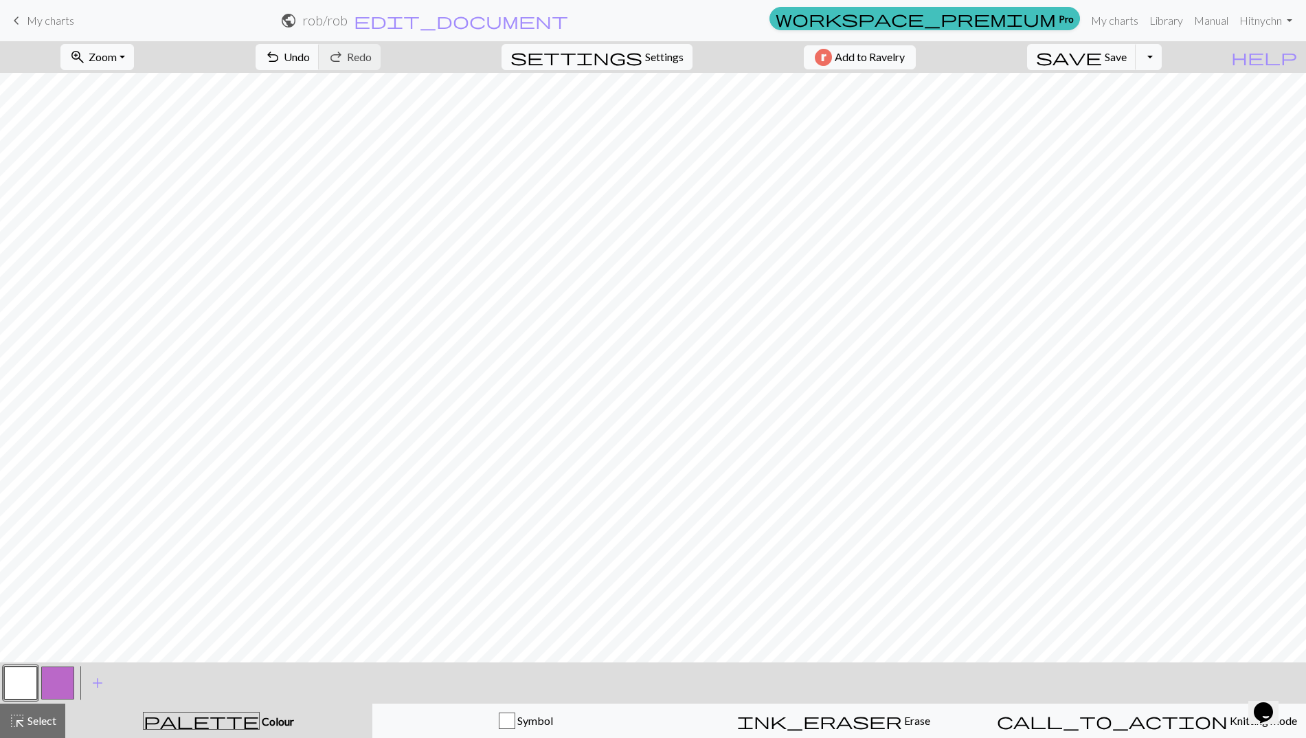
click at [58, 683] on button "button" at bounding box center [57, 682] width 33 height 33
click at [16, 688] on button "button" at bounding box center [20, 682] width 33 height 33
click at [58, 683] on button "button" at bounding box center [57, 682] width 33 height 33
drag, startPoint x: 17, startPoint y: 685, endPoint x: 56, endPoint y: 666, distance: 43.3
click at [19, 685] on button "button" at bounding box center [20, 682] width 33 height 33
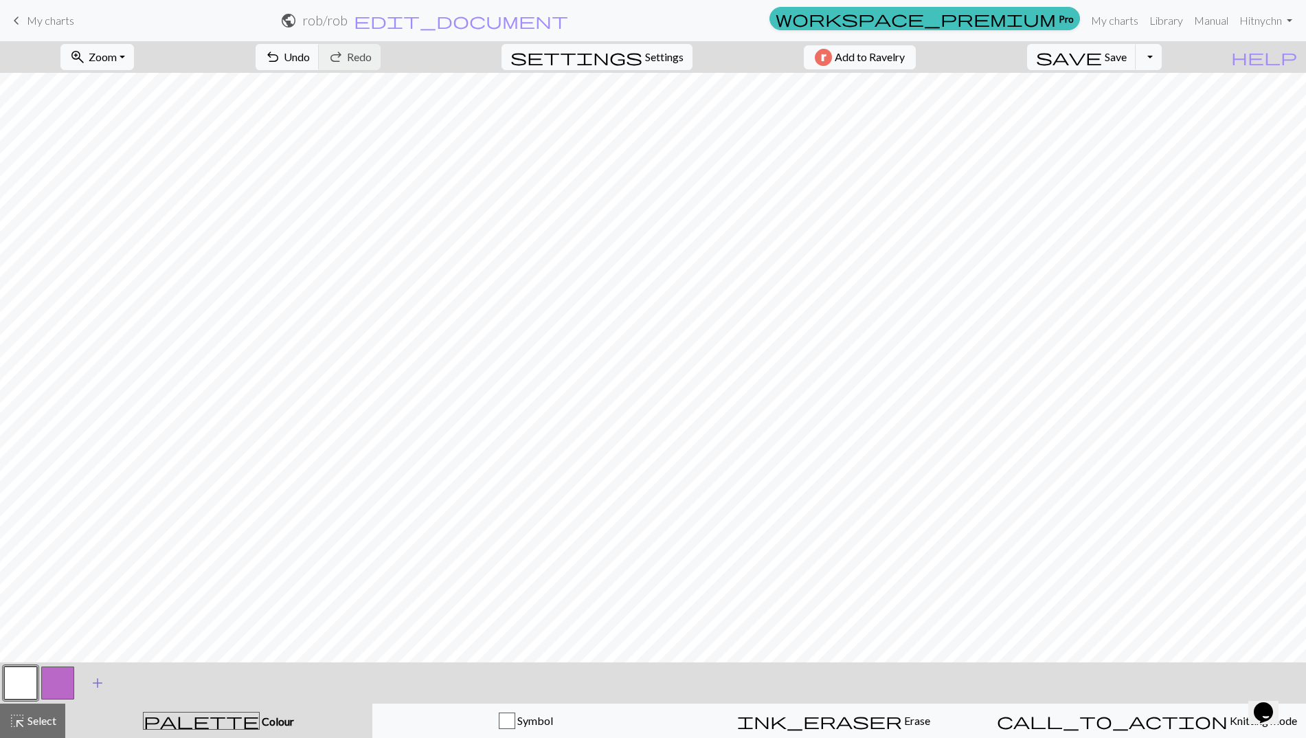
drag, startPoint x: 60, startPoint y: 679, endPoint x: 82, endPoint y: 674, distance: 22.7
click at [61, 679] on button "button" at bounding box center [57, 682] width 33 height 33
drag, startPoint x: 33, startPoint y: 681, endPoint x: 66, endPoint y: 666, distance: 36.6
click at [33, 681] on button "button" at bounding box center [20, 682] width 33 height 33
click at [55, 679] on button "button" at bounding box center [57, 682] width 33 height 33
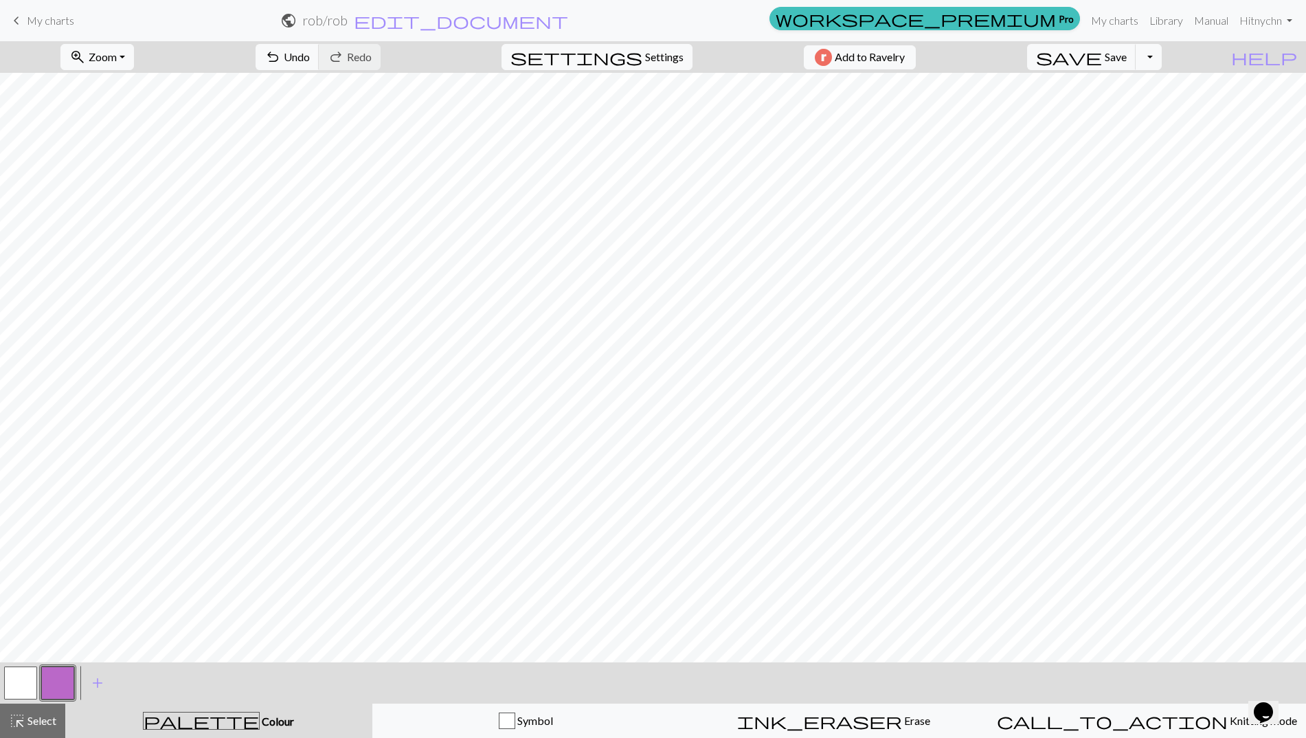
click at [11, 680] on button "button" at bounding box center [20, 682] width 33 height 33
click at [69, 677] on button "button" at bounding box center [57, 682] width 33 height 33
click at [19, 676] on button "button" at bounding box center [20, 682] width 33 height 33
click at [51, 686] on button "button" at bounding box center [57, 682] width 33 height 33
click at [4, 692] on button "button" at bounding box center [20, 682] width 33 height 33
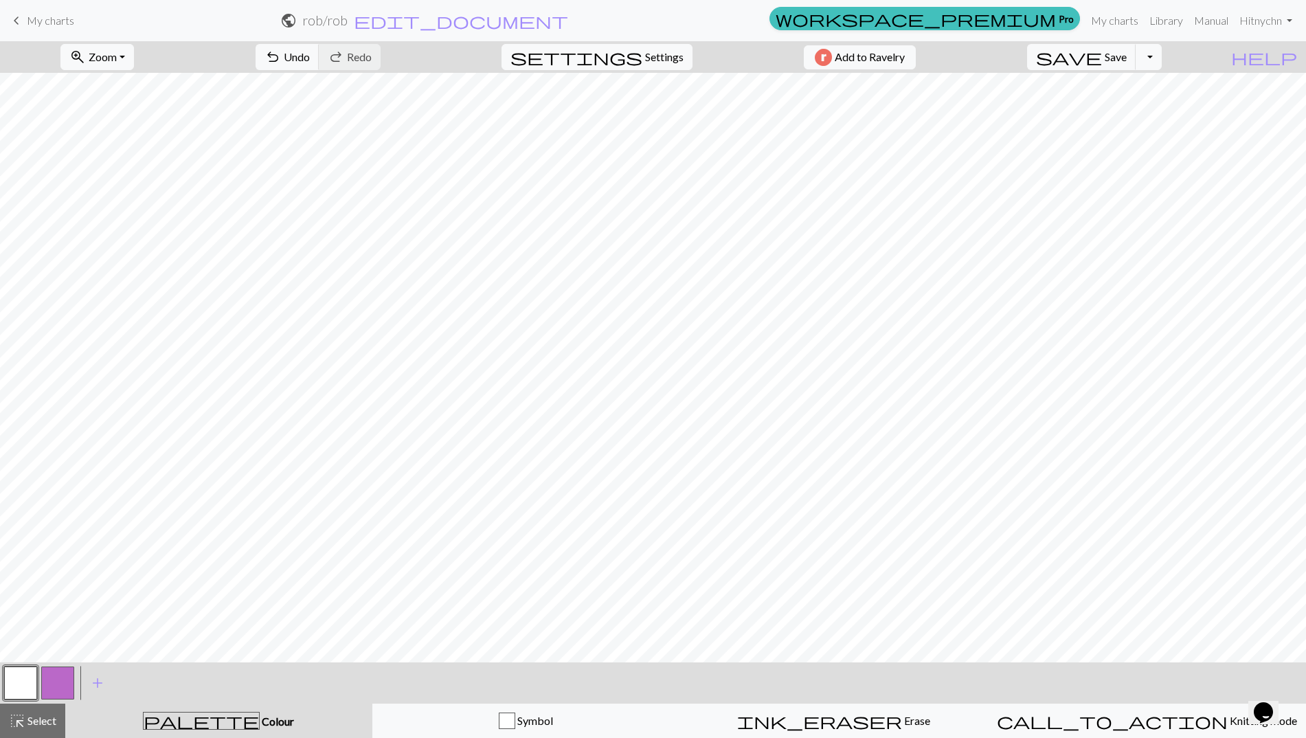
click at [70, 684] on button "button" at bounding box center [57, 682] width 33 height 33
click at [22, 677] on button "button" at bounding box center [20, 682] width 33 height 33
click at [60, 683] on button "button" at bounding box center [57, 682] width 33 height 33
click at [25, 680] on button "button" at bounding box center [20, 682] width 33 height 33
drag, startPoint x: 49, startPoint y: 689, endPoint x: 66, endPoint y: 665, distance: 29.1
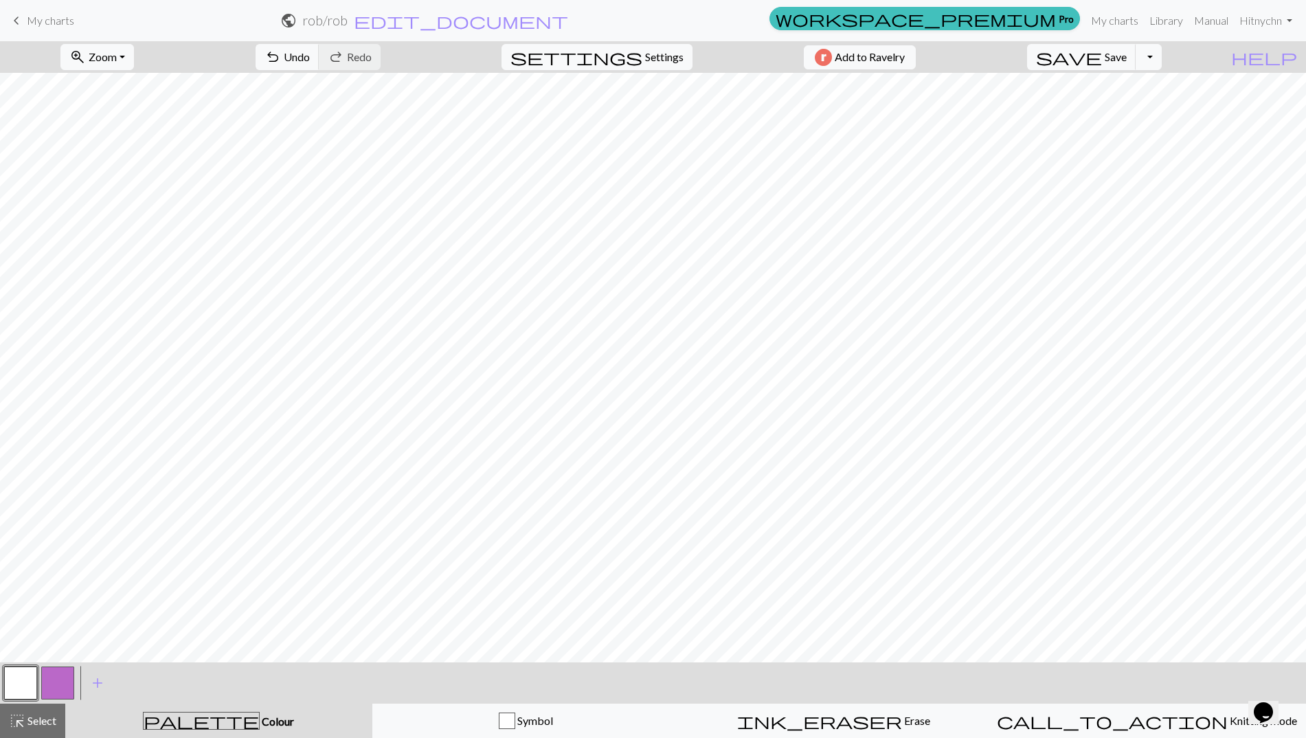
click at [50, 689] on button "button" at bounding box center [57, 682] width 33 height 33
click at [281, 48] on span "undo" at bounding box center [272, 56] width 16 height 19
click at [281, 49] on span "undo" at bounding box center [272, 56] width 16 height 19
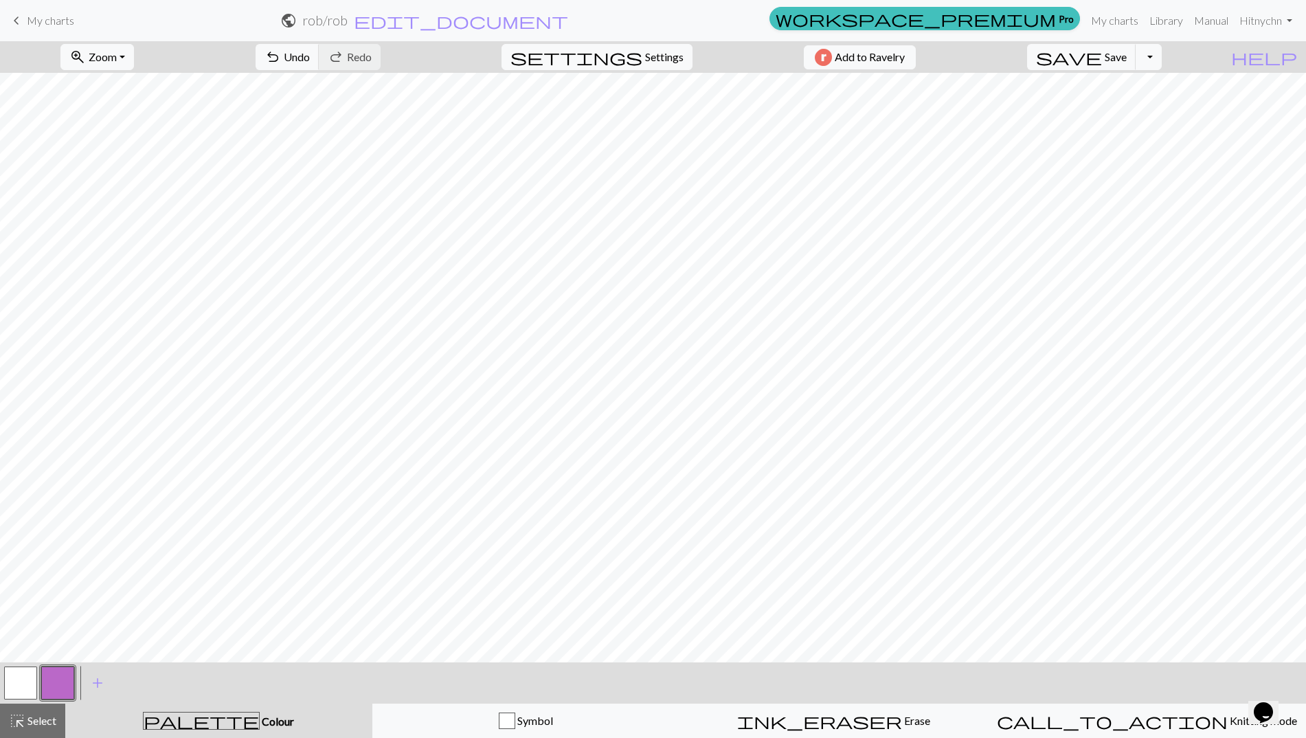
click at [6, 681] on button "button" at bounding box center [20, 682] width 33 height 33
click at [63, 681] on button "button" at bounding box center [57, 682] width 33 height 33
click at [54, 23] on span "My charts" at bounding box center [50, 20] width 47 height 13
click at [1102, 58] on span "save" at bounding box center [1069, 56] width 66 height 19
click at [1126, 57] on span "Save" at bounding box center [1115, 56] width 22 height 13
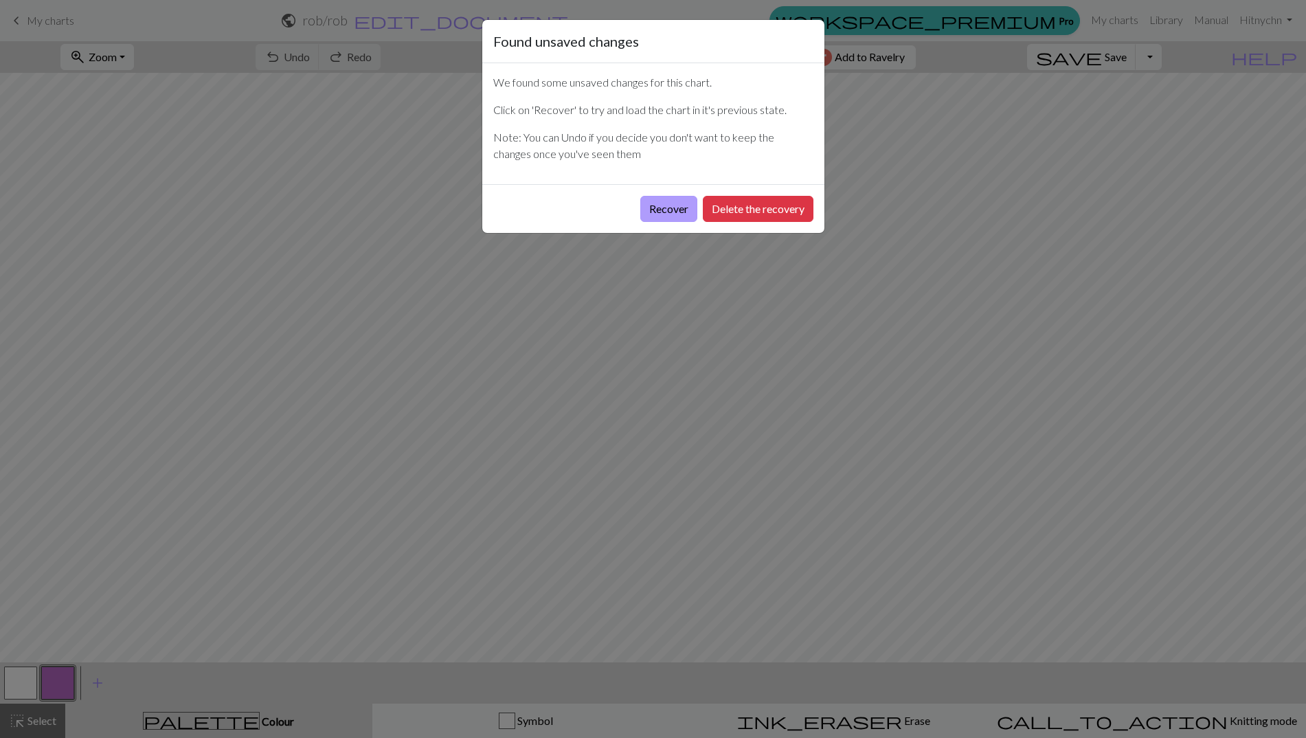
click at [666, 212] on button "Recover" at bounding box center [668, 209] width 57 height 26
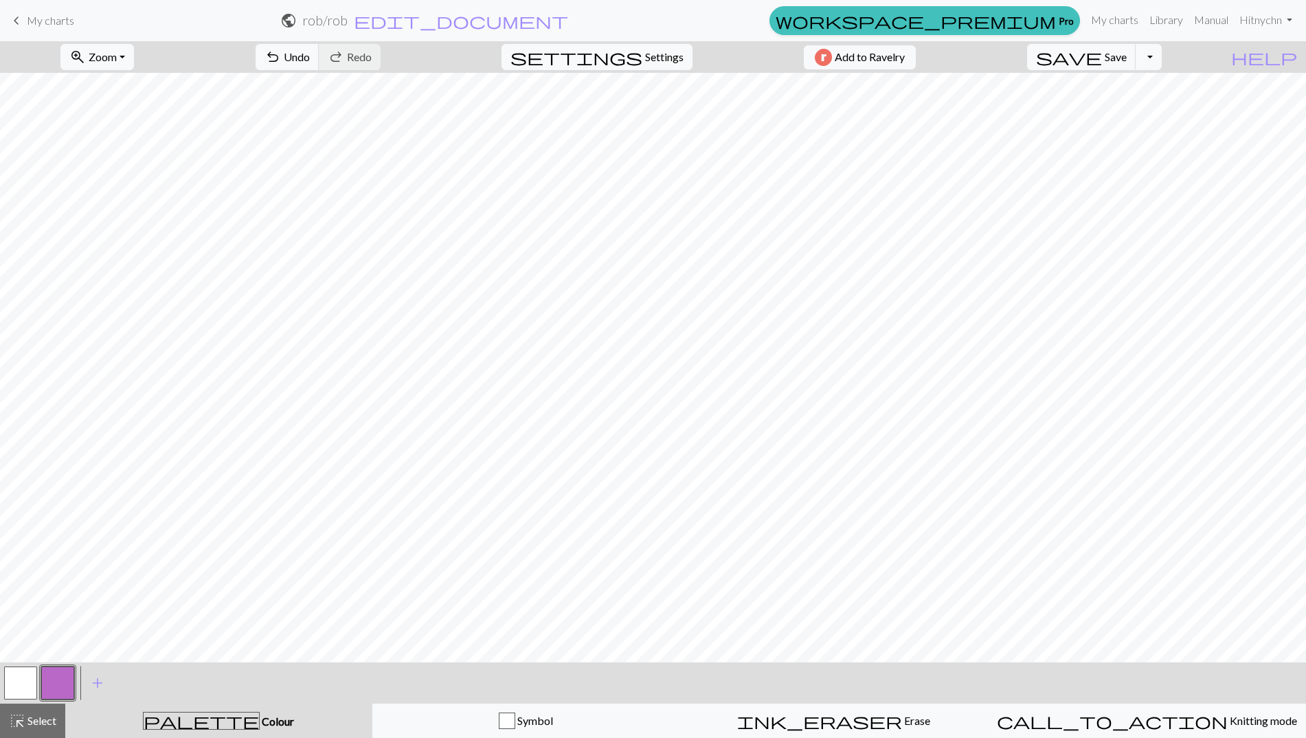
click at [25, 678] on button "button" at bounding box center [20, 682] width 33 height 33
click at [31, 726] on span "Select" at bounding box center [40, 720] width 31 height 13
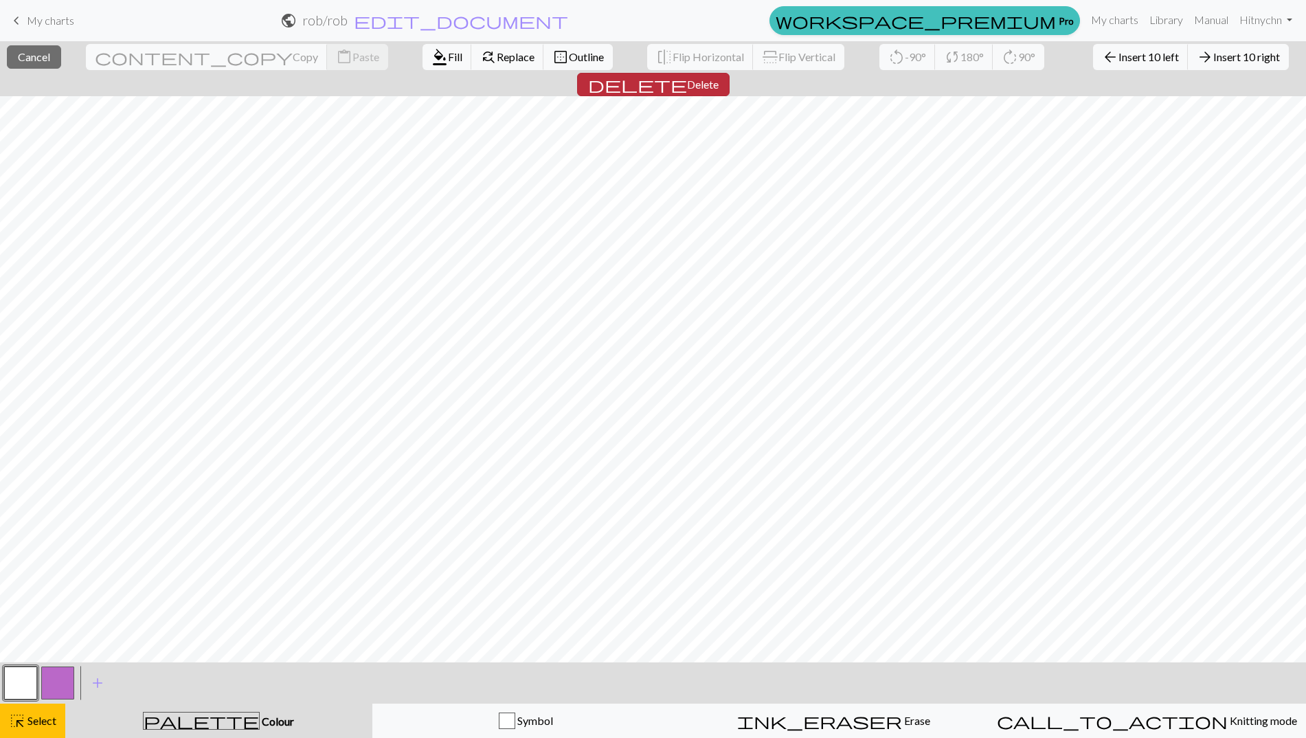
click at [729, 73] on button "delete Delete" at bounding box center [653, 84] width 152 height 23
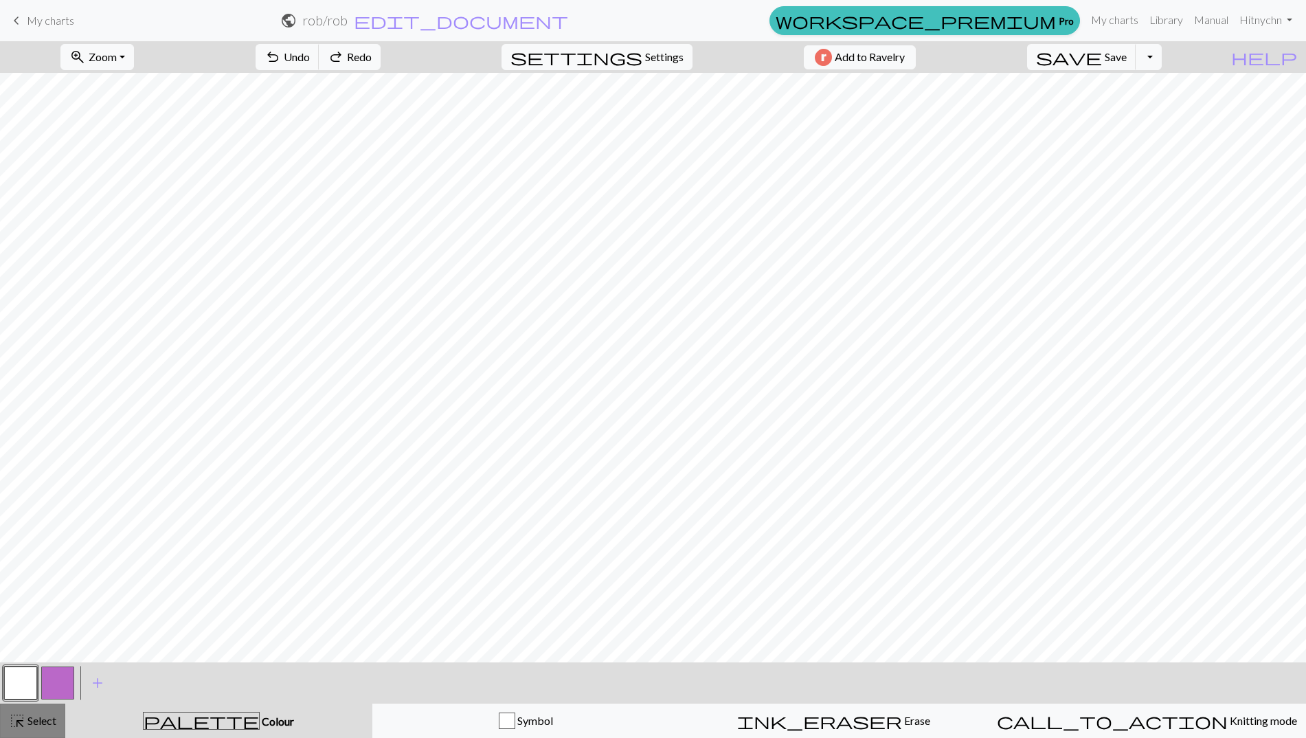
click at [43, 729] on button "highlight_alt Select Select" at bounding box center [32, 720] width 65 height 34
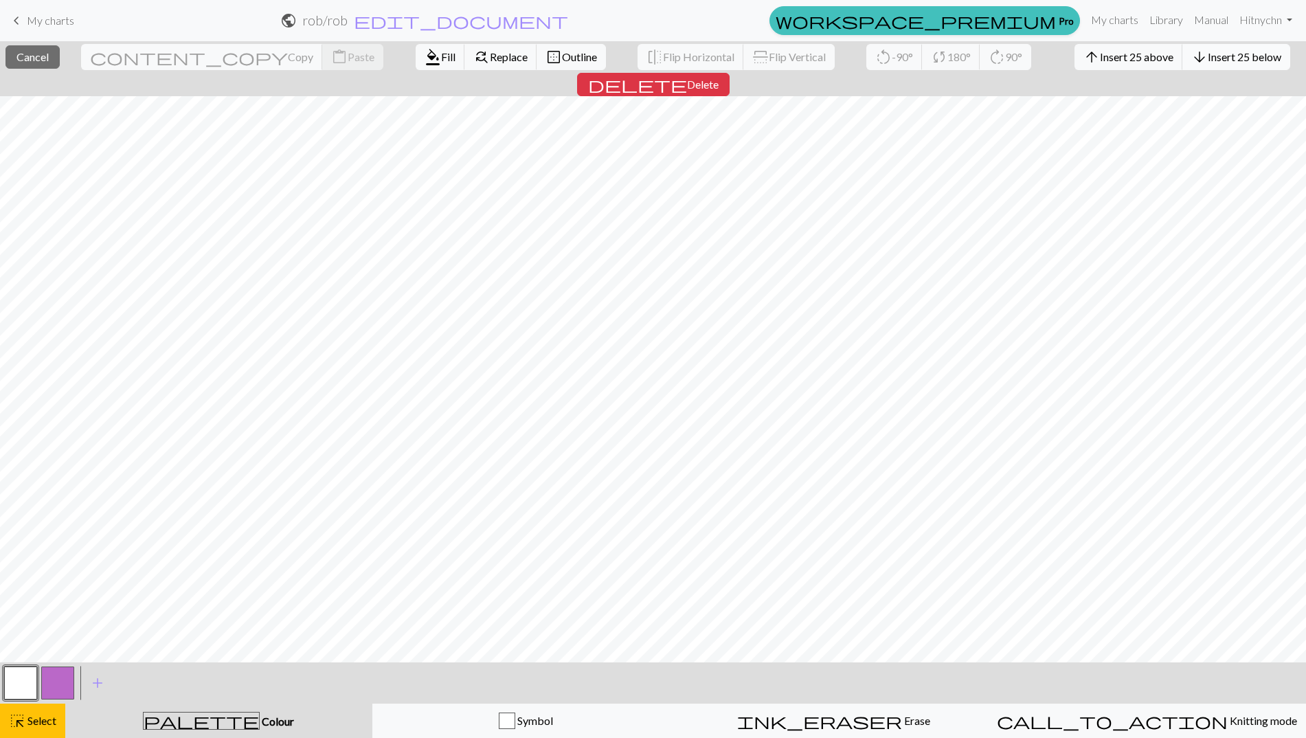
click at [1208, 56] on span "Insert 25 below" at bounding box center [1244, 56] width 73 height 13
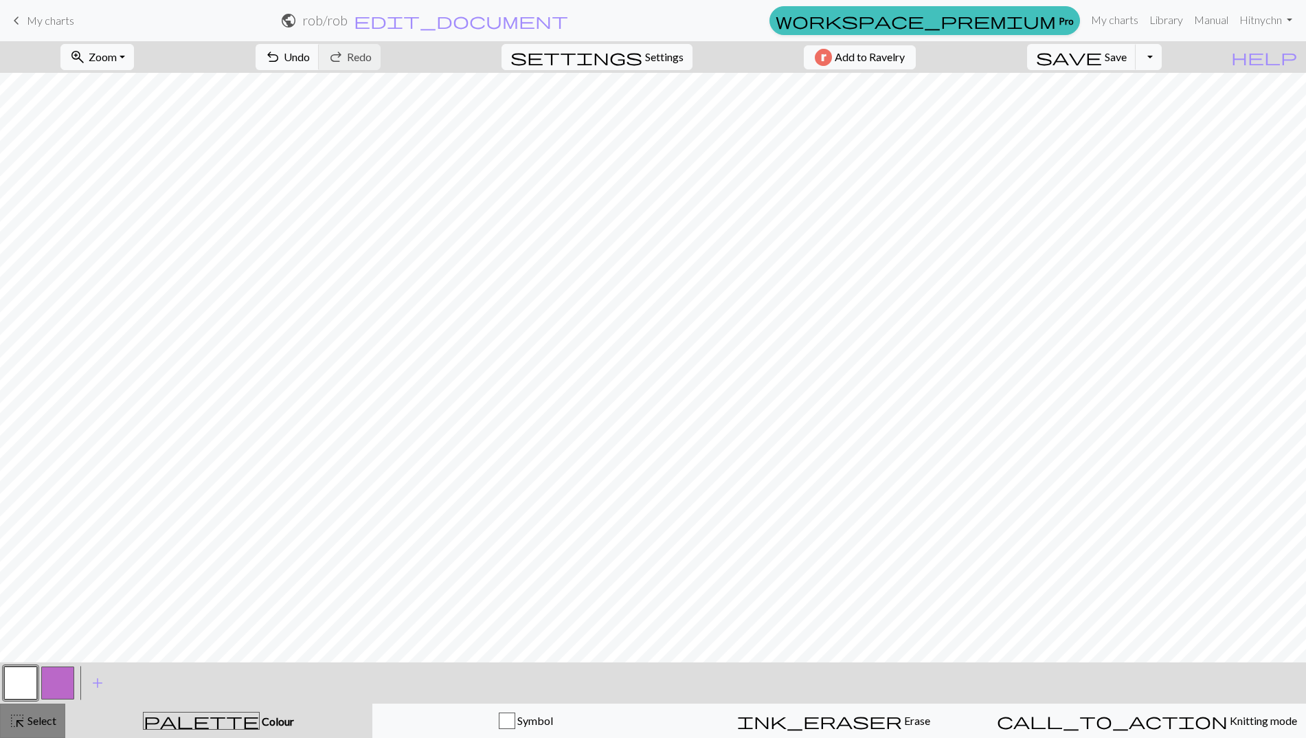
click at [23, 719] on span "highlight_alt" at bounding box center [17, 720] width 16 height 19
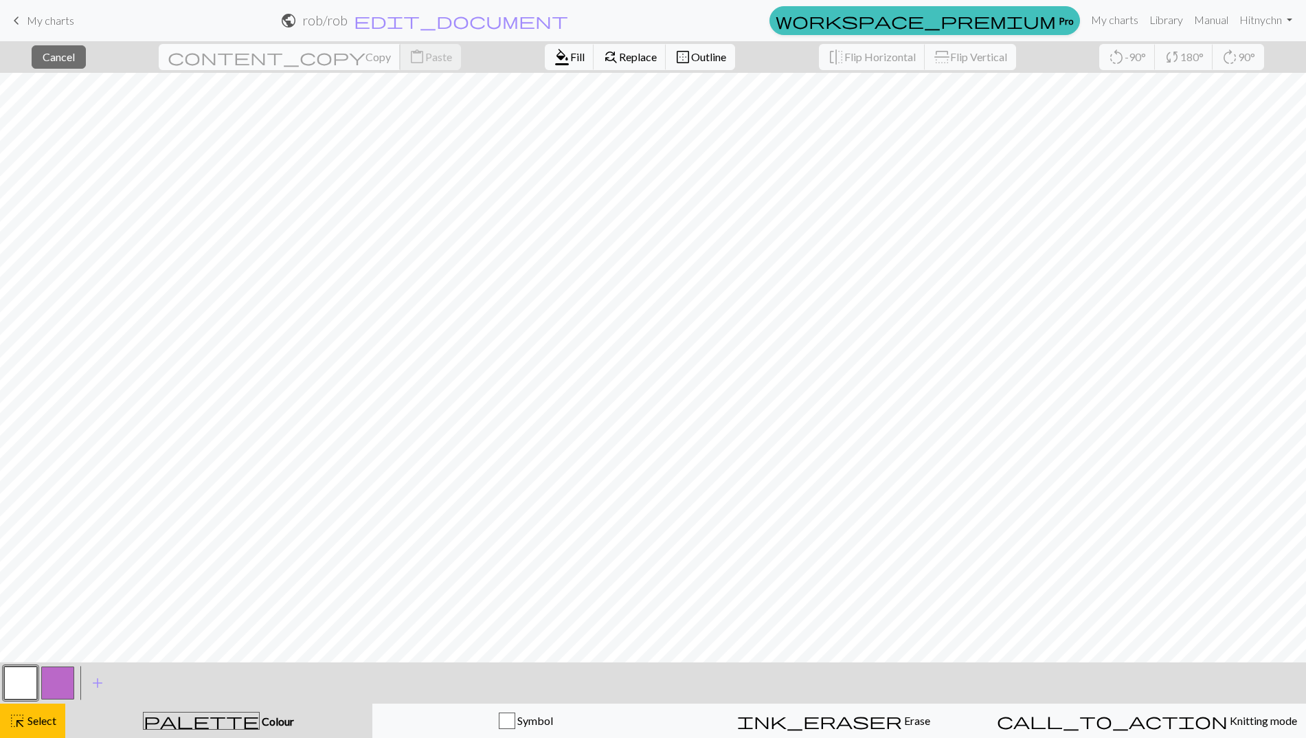
click at [365, 60] on span "Copy" at bounding box center [377, 56] width 25 height 13
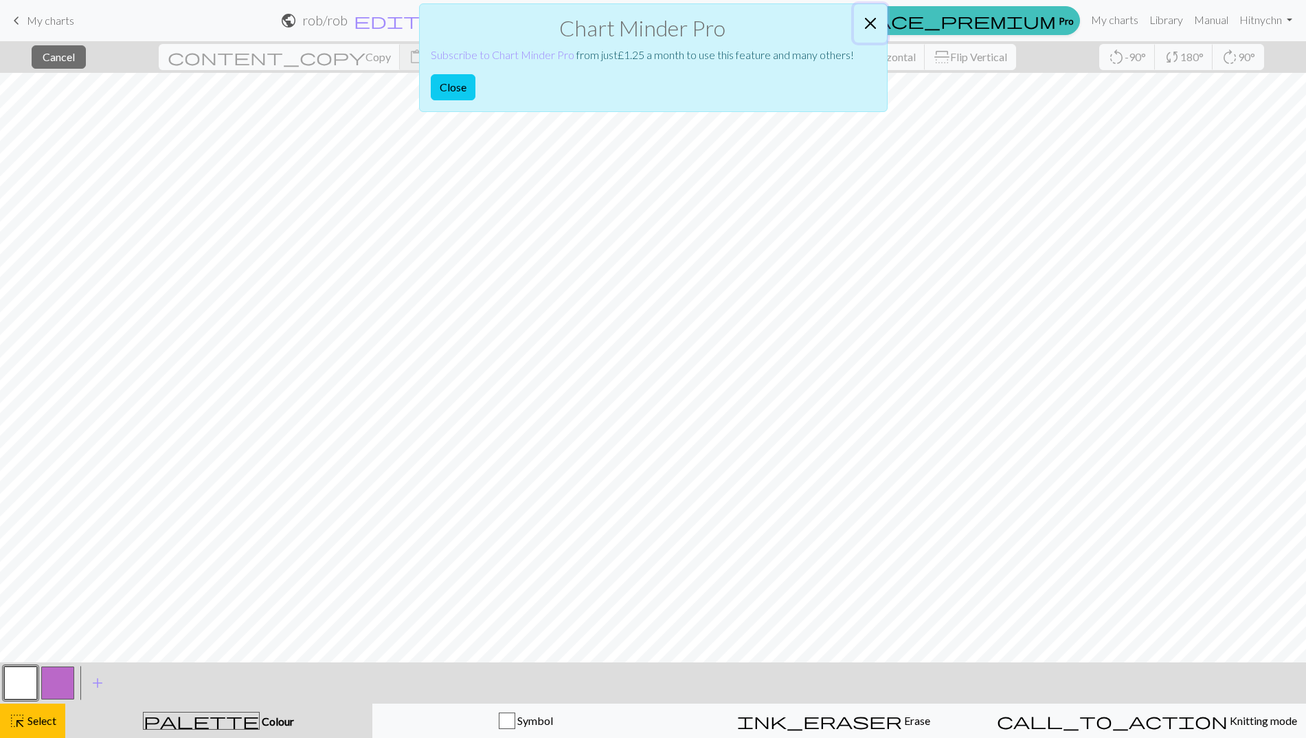
click at [874, 24] on button "Close" at bounding box center [870, 23] width 33 height 38
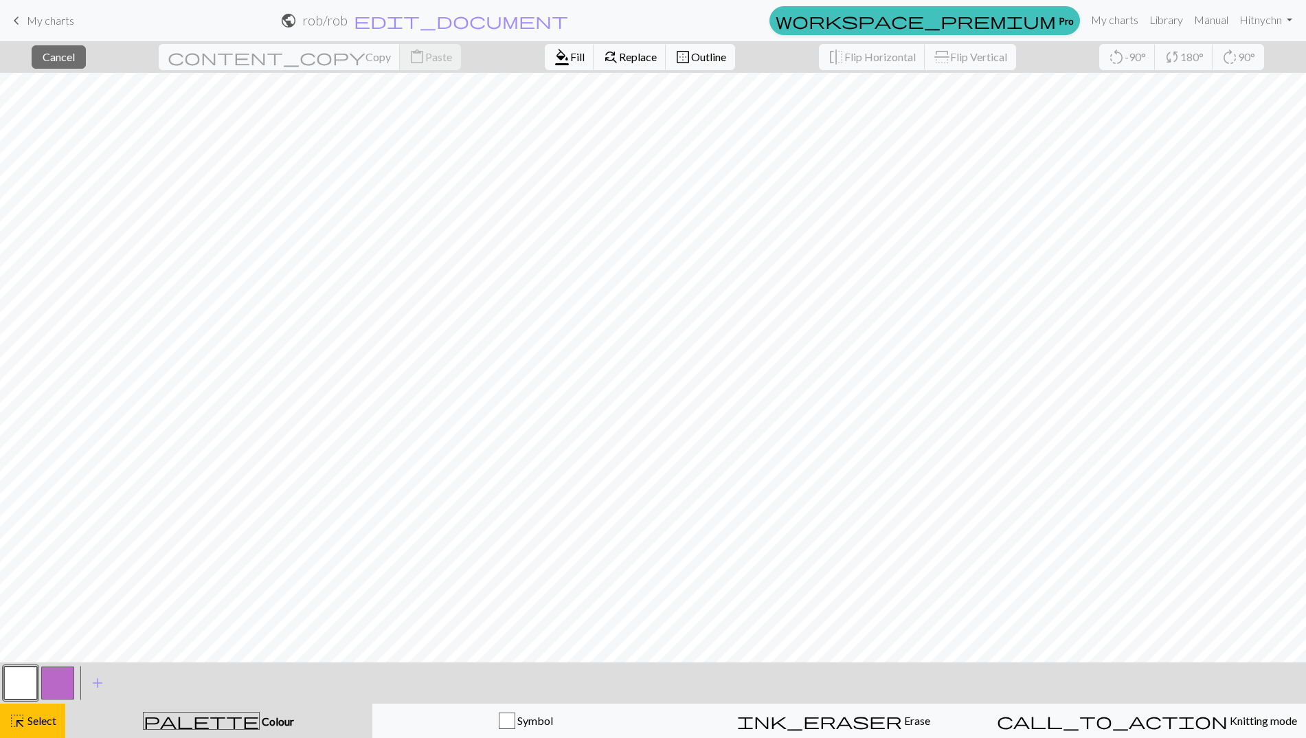
click at [47, 684] on button "button" at bounding box center [57, 682] width 33 height 33
click at [12, 689] on button "button" at bounding box center [20, 682] width 33 height 33
drag, startPoint x: 57, startPoint y: 709, endPoint x: 65, endPoint y: 672, distance: 37.3
click at [54, 712] on button "highlight_alt Select Select" at bounding box center [32, 720] width 65 height 34
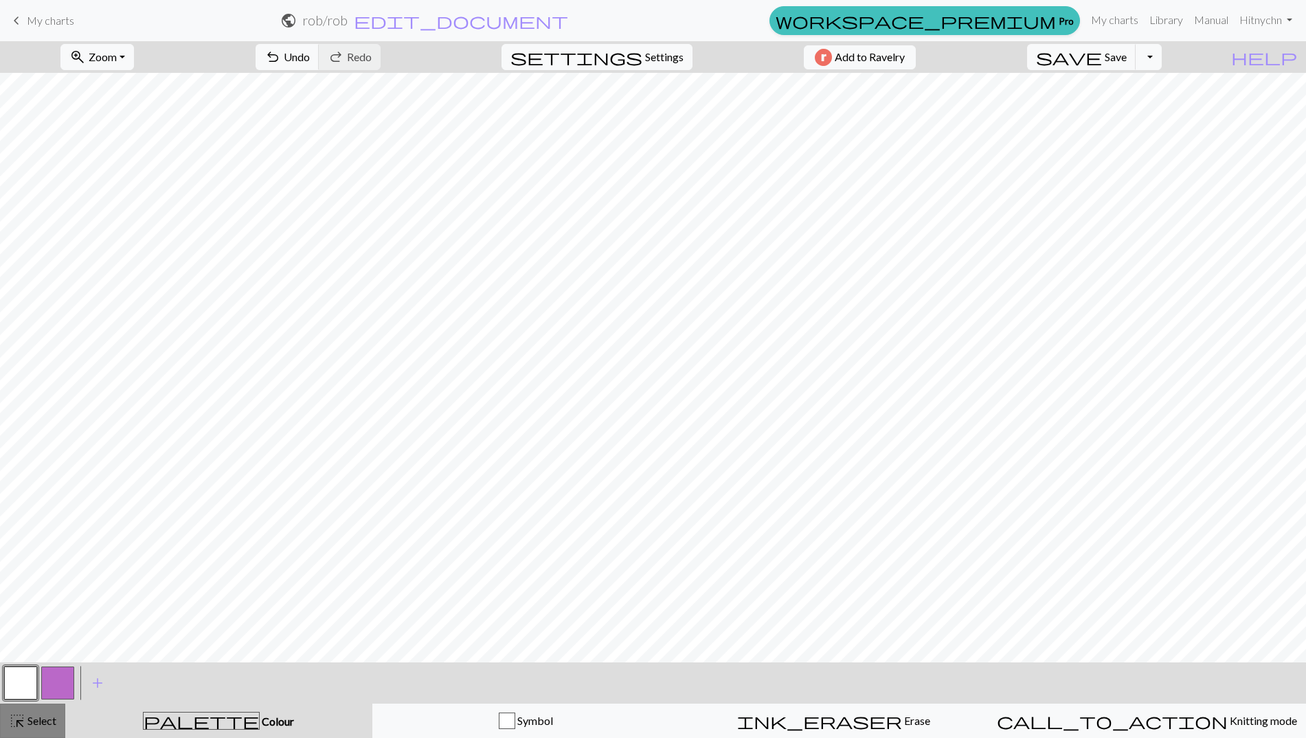
click at [28, 727] on span "Select" at bounding box center [40, 720] width 31 height 13
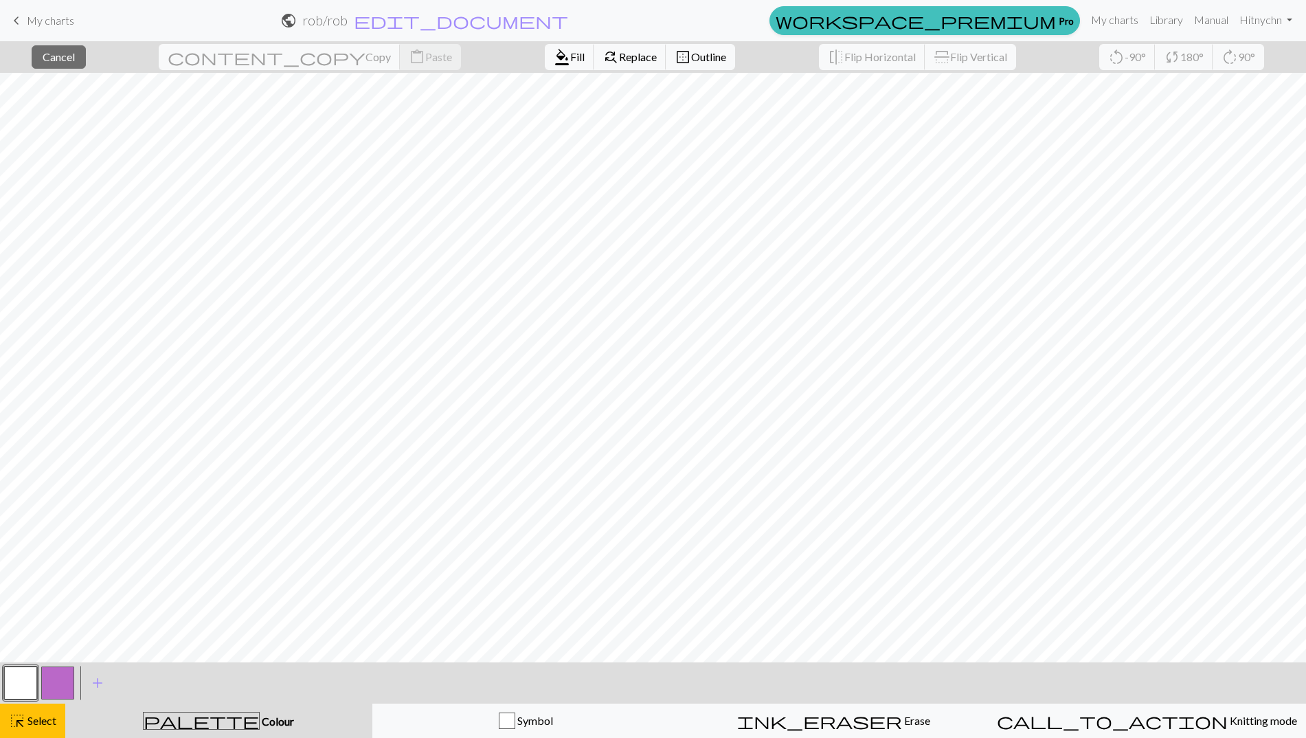
click at [22, 60] on div "close Cancel content_copy Copy content_paste Paste format_color_fill Fill find_…" at bounding box center [653, 57] width 1306 height 32
click at [79, 41] on nav "keyboard_arrow_left My charts public rob / rob edit_document Edit settings work…" at bounding box center [653, 20] width 1306 height 41
click at [75, 60] on span "Cancel" at bounding box center [59, 56] width 32 height 13
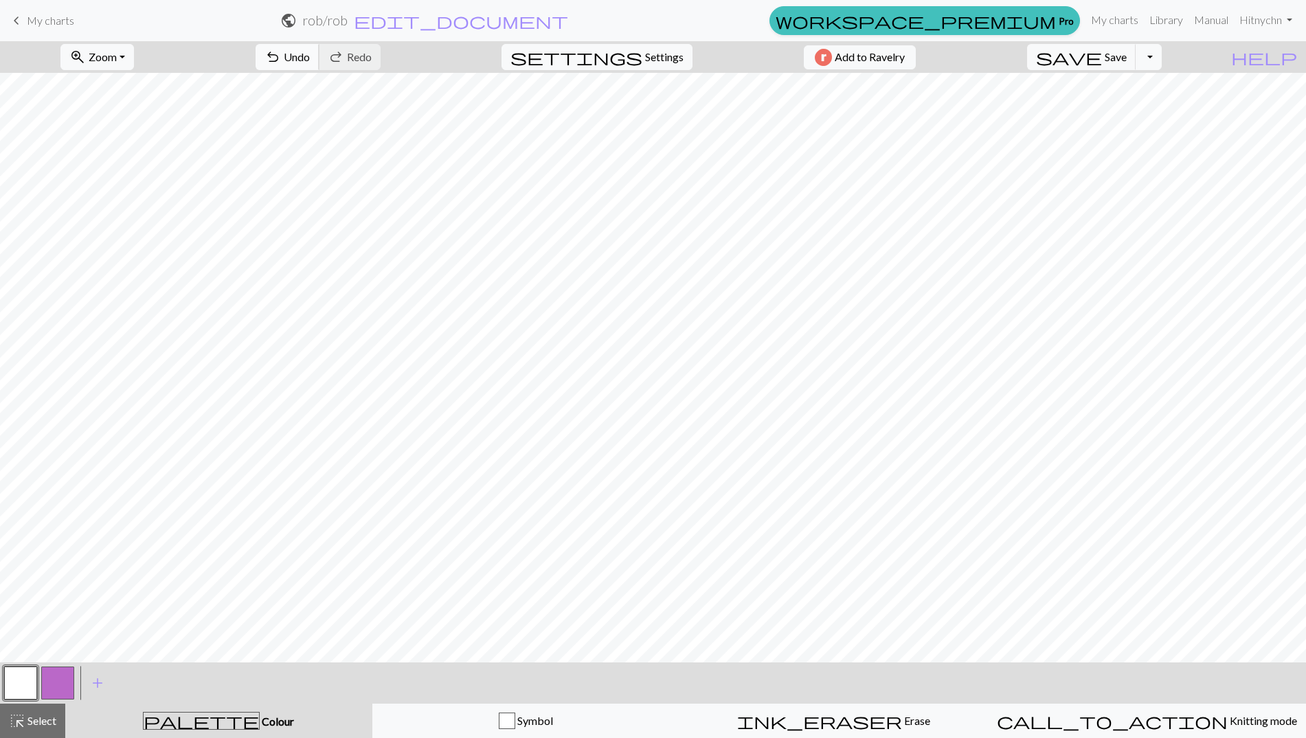
click at [319, 60] on button "undo Undo Undo" at bounding box center [288, 57] width 64 height 26
click at [281, 58] on span "undo" at bounding box center [272, 56] width 16 height 19
click at [1126, 59] on span "Save" at bounding box center [1115, 56] width 22 height 13
drag, startPoint x: 58, startPoint y: 692, endPoint x: 67, endPoint y: 685, distance: 10.3
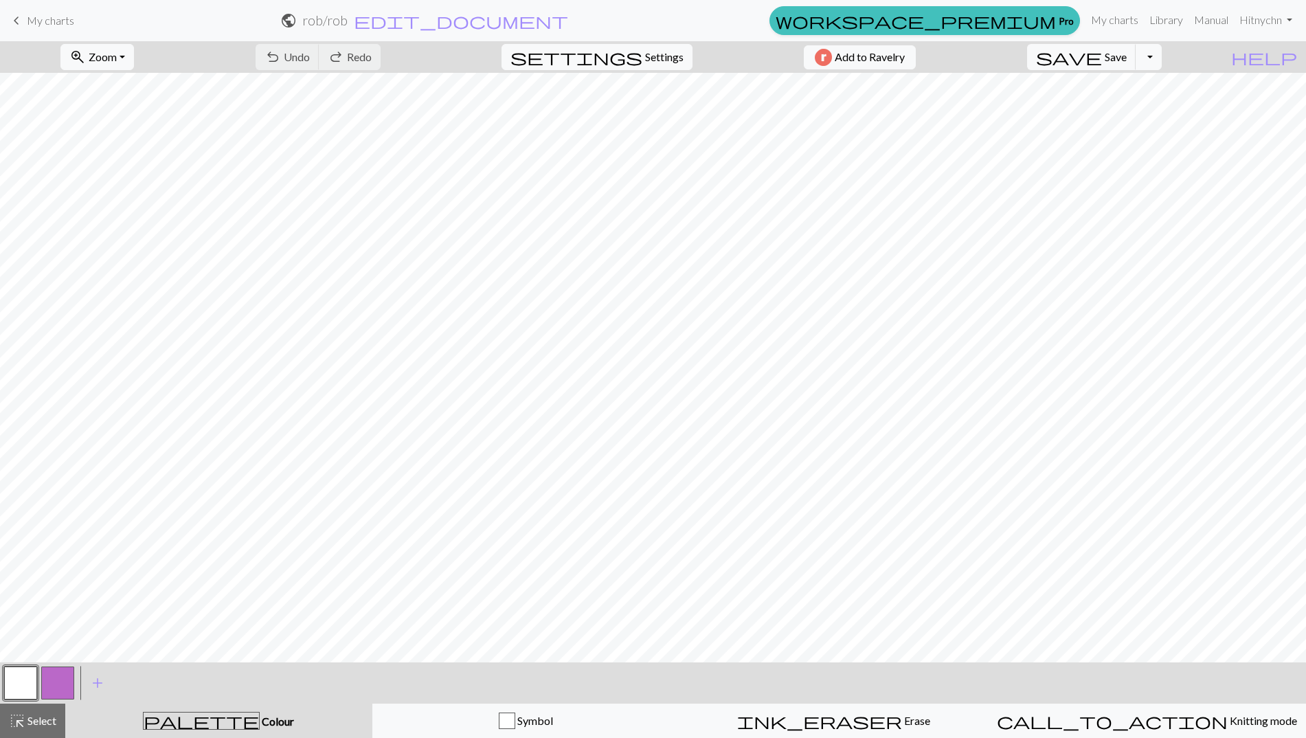
click at [58, 692] on button "button" at bounding box center [57, 682] width 33 height 33
click at [1126, 60] on span "Save" at bounding box center [1115, 56] width 22 height 13
click at [1126, 57] on span "Save" at bounding box center [1115, 56] width 22 height 13
click at [1161, 59] on button "Toggle Dropdown" at bounding box center [1148, 57] width 26 height 26
click at [1161, 112] on button "save_alt Download" at bounding box center [1047, 109] width 227 height 22
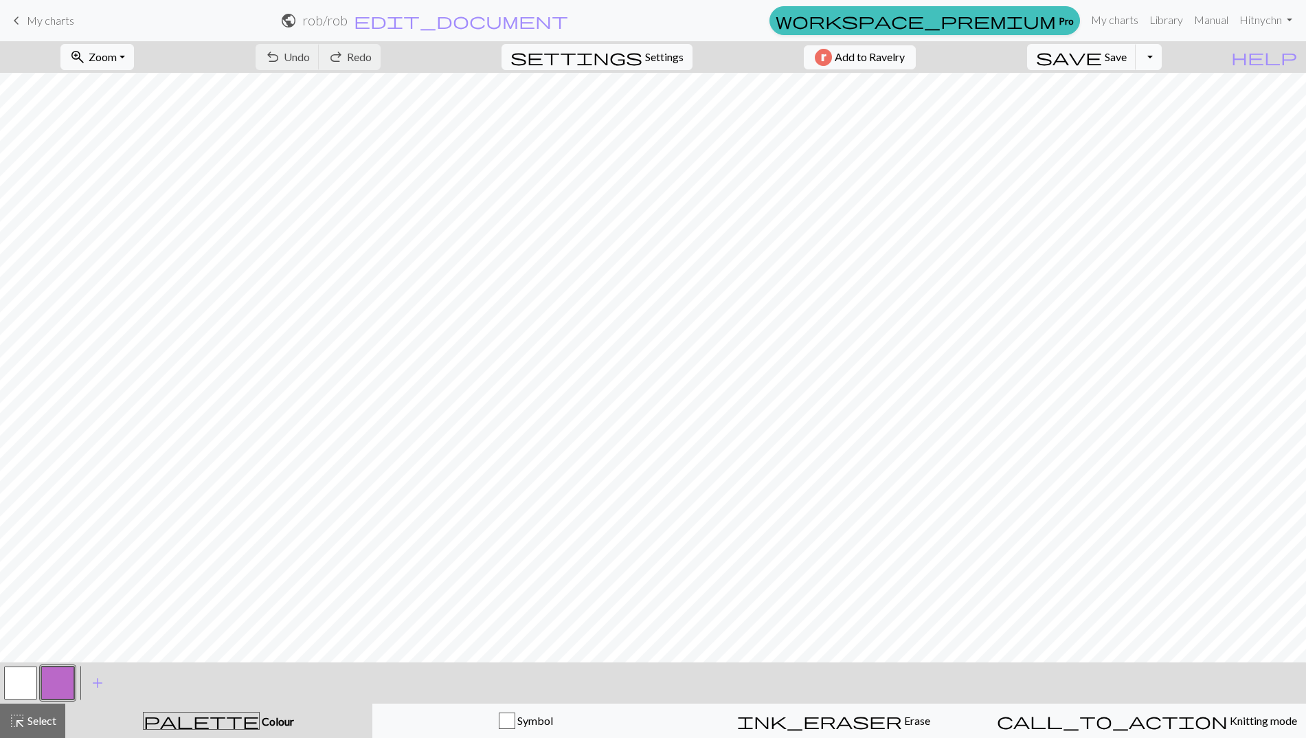
click at [1161, 60] on button "Toggle Dropdown" at bounding box center [1148, 57] width 26 height 26
click at [1158, 106] on button "save_alt Download" at bounding box center [1047, 109] width 227 height 22
click at [1227, 716] on span "Knitting mode" at bounding box center [1261, 720] width 69 height 13
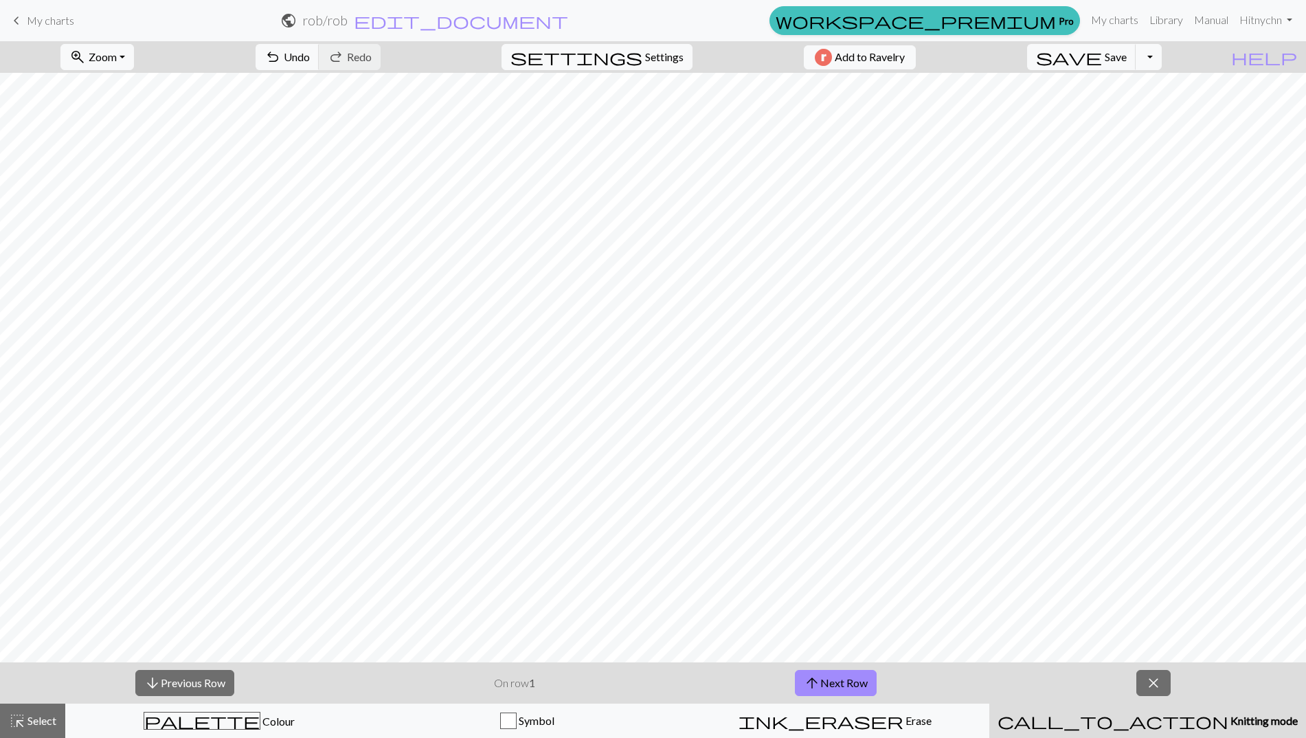
click at [1228, 716] on span "Knitting mode" at bounding box center [1262, 720] width 69 height 13
click at [865, 47] on div "Your download is ready! Download" at bounding box center [653, 40] width 1306 height 80
click at [882, 58] on div "Your download is ready! Download" at bounding box center [653, 40] width 1306 height 80
click at [631, 46] on button "Download" at bounding box center [620, 45] width 67 height 26
click at [876, 59] on span "Add to Ravelry" at bounding box center [870, 57] width 70 height 17
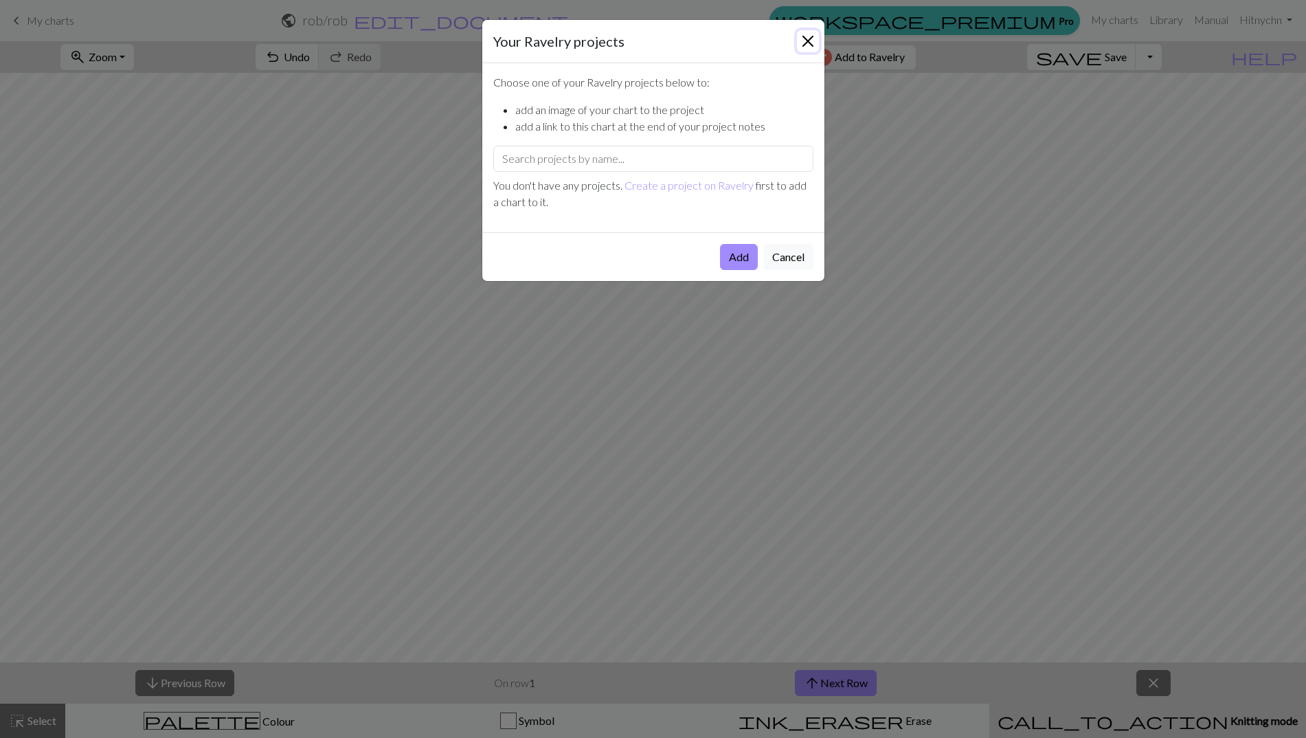
click at [815, 37] on button "Close" at bounding box center [808, 41] width 22 height 22
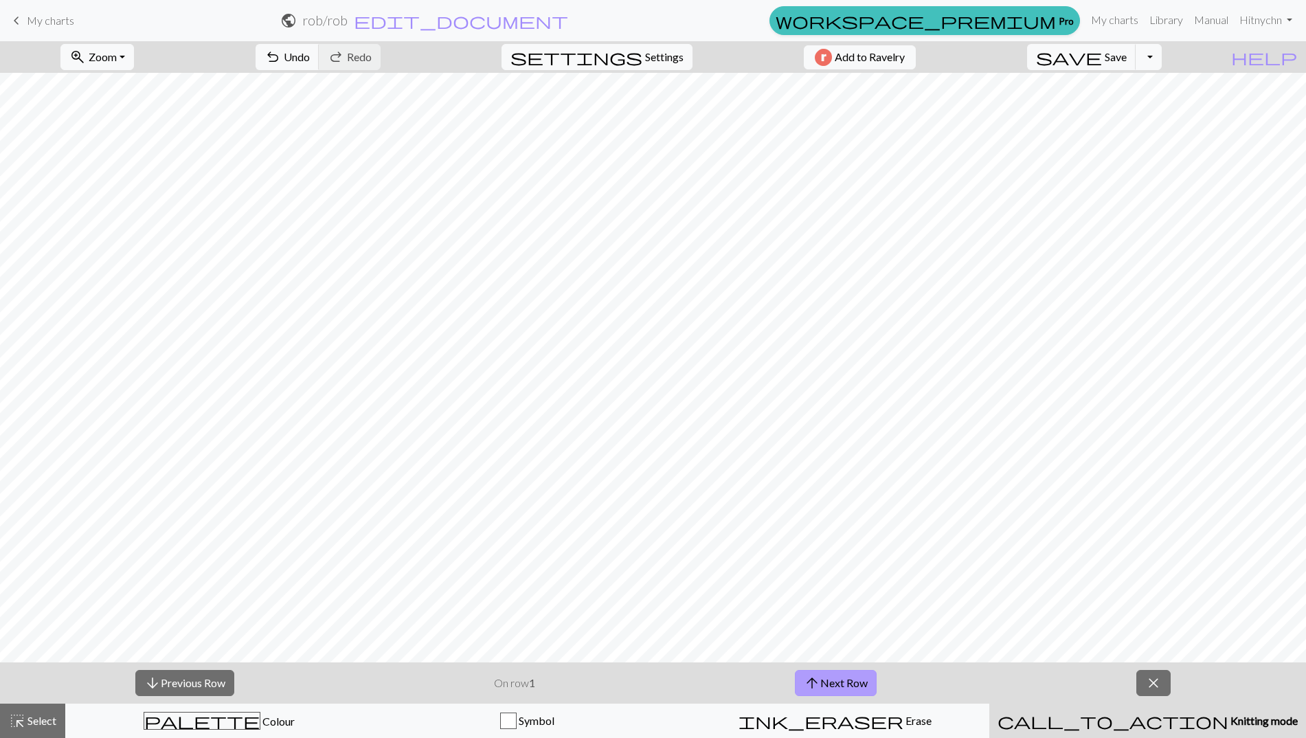
click at [859, 685] on button "arrow_upward Next Row" at bounding box center [836, 683] width 82 height 26
click at [859, 681] on button "arrow_upward Next Row" at bounding box center [836, 683] width 82 height 26
click at [859, 679] on button "arrow_upward Next Row" at bounding box center [836, 683] width 82 height 26
click at [1140, 683] on button "close" at bounding box center [1153, 683] width 34 height 26
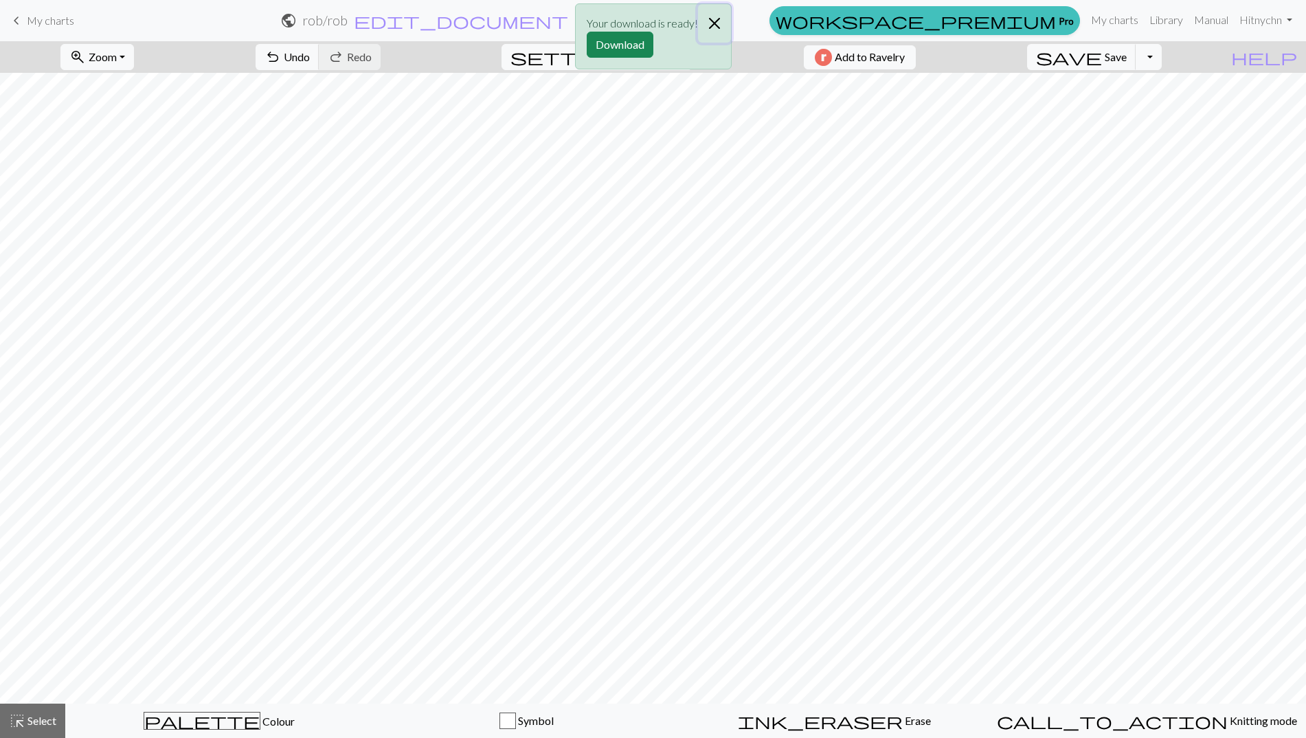
click at [721, 23] on button "Close" at bounding box center [714, 23] width 33 height 38
click at [661, 52] on span "Settings" at bounding box center [664, 57] width 38 height 16
select select "aran"
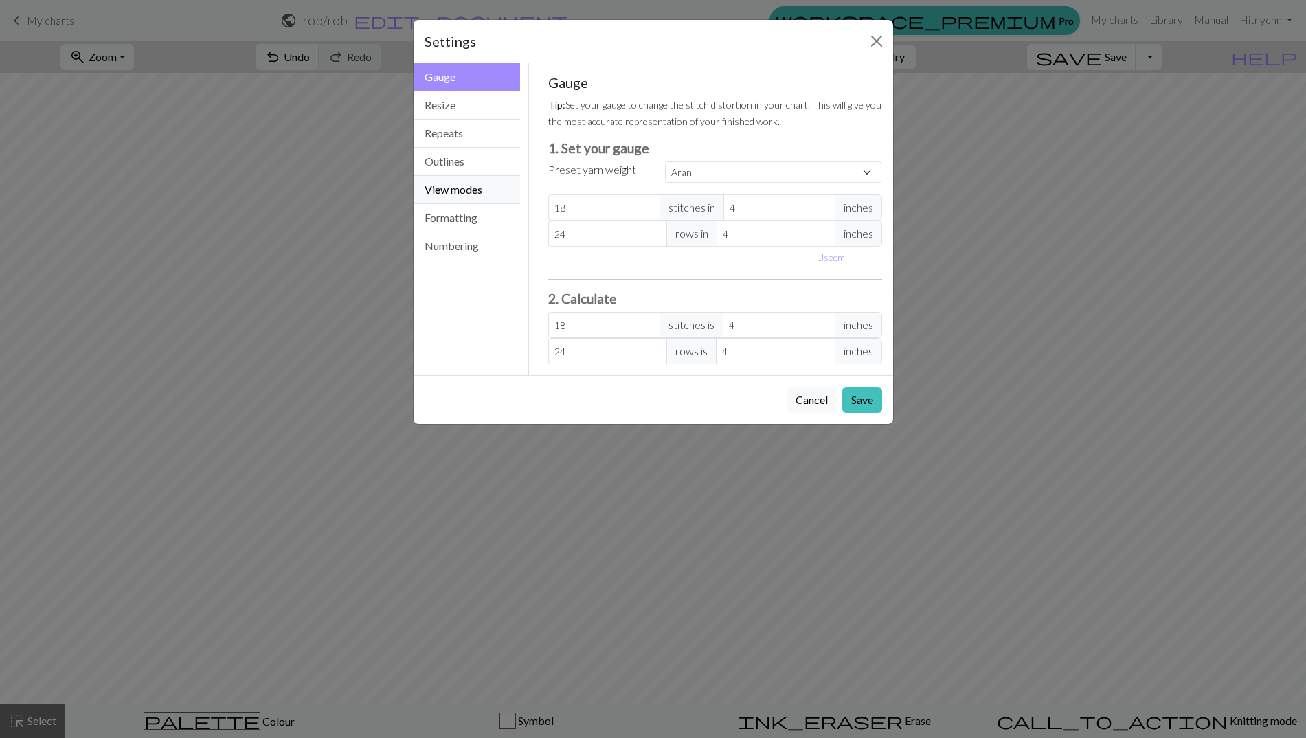
click at [442, 183] on button "View modes" at bounding box center [466, 190] width 107 height 28
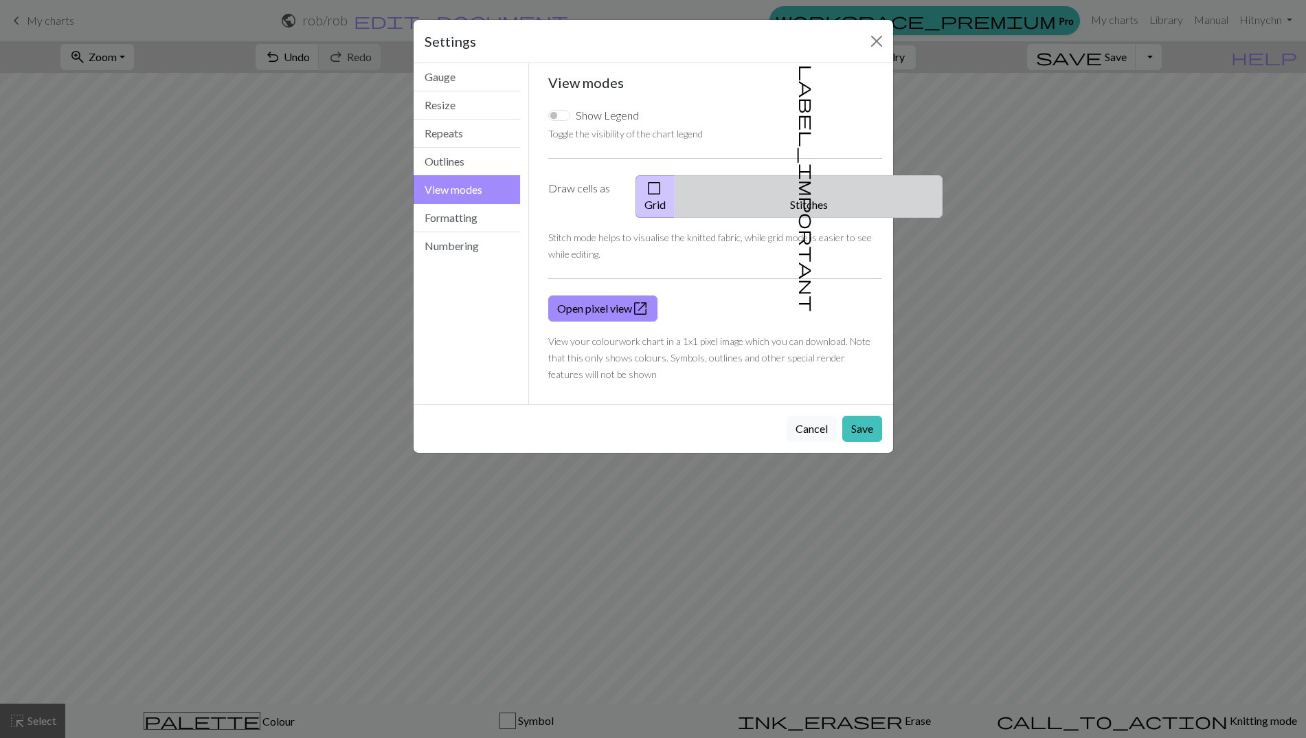
click at [800, 181] on span "label_important" at bounding box center [806, 188] width 19 height 247
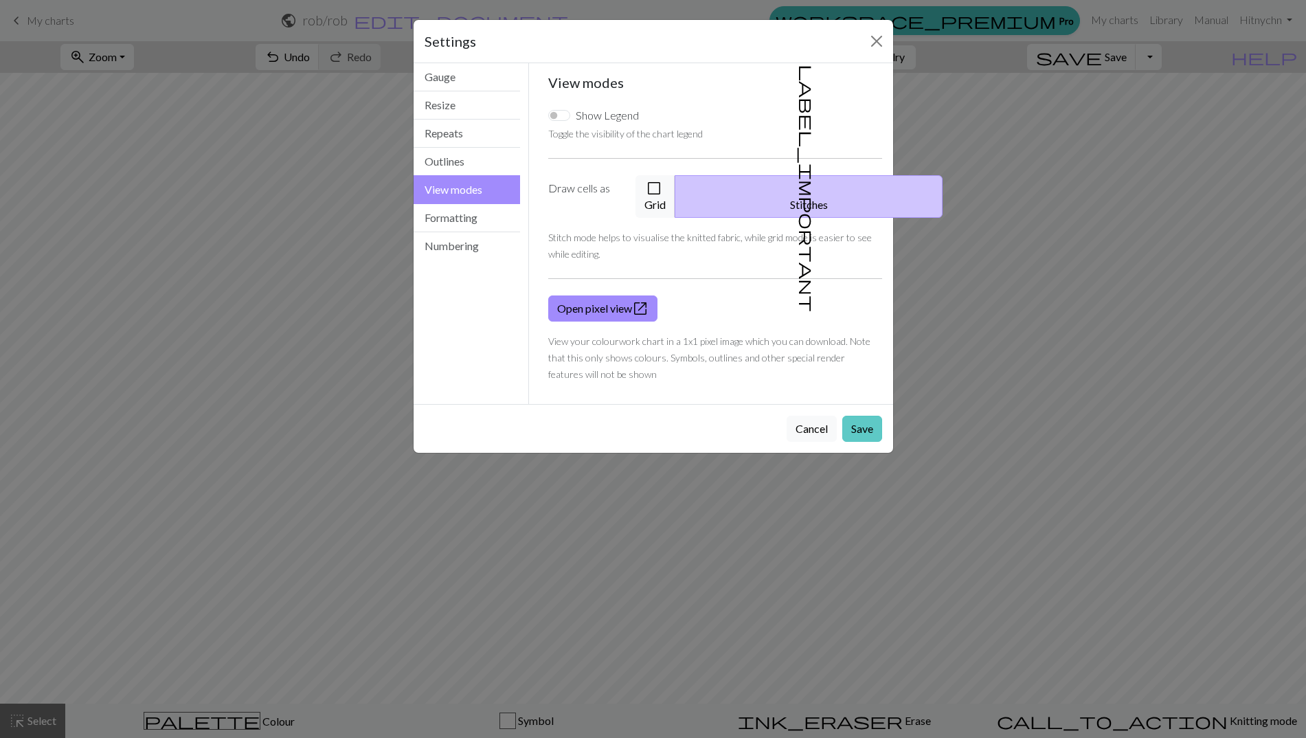
click at [859, 416] on button "Save" at bounding box center [862, 429] width 40 height 26
